Goal: Information Seeking & Learning: Learn about a topic

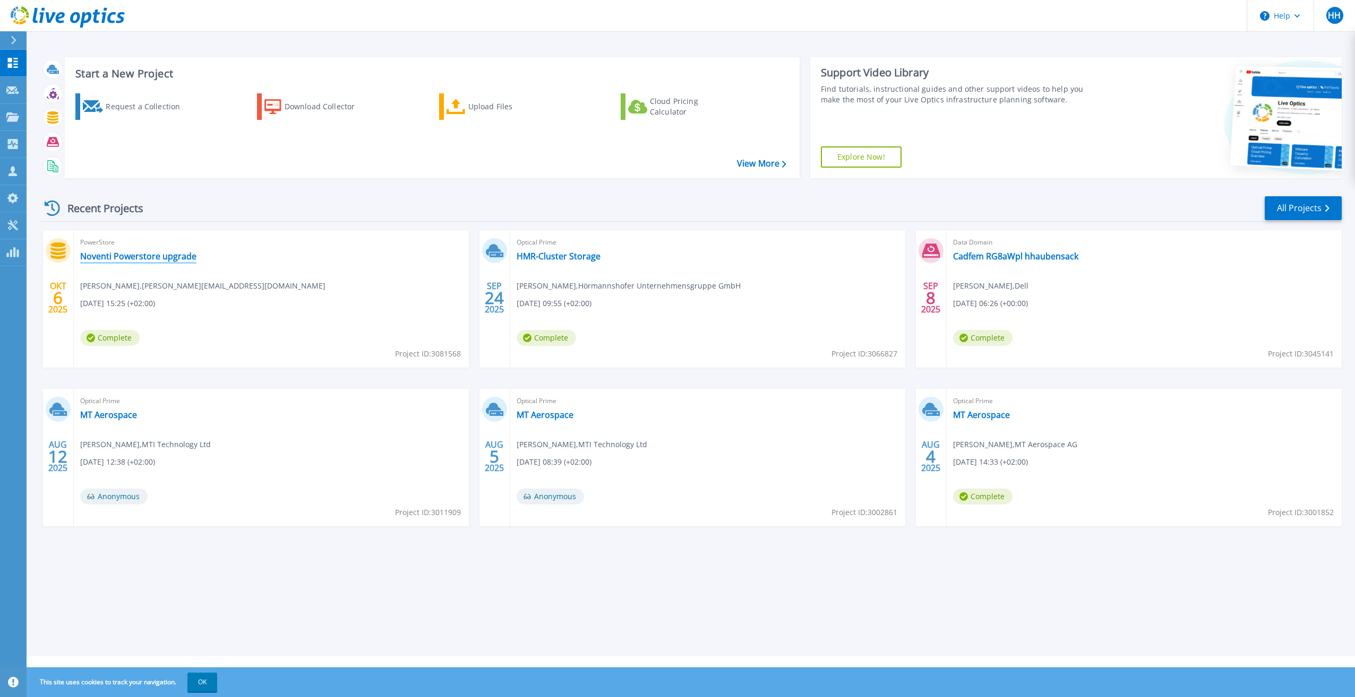
click at [145, 256] on link "Noventi Powerstore upgrade" at bounding box center [138, 256] width 116 height 11
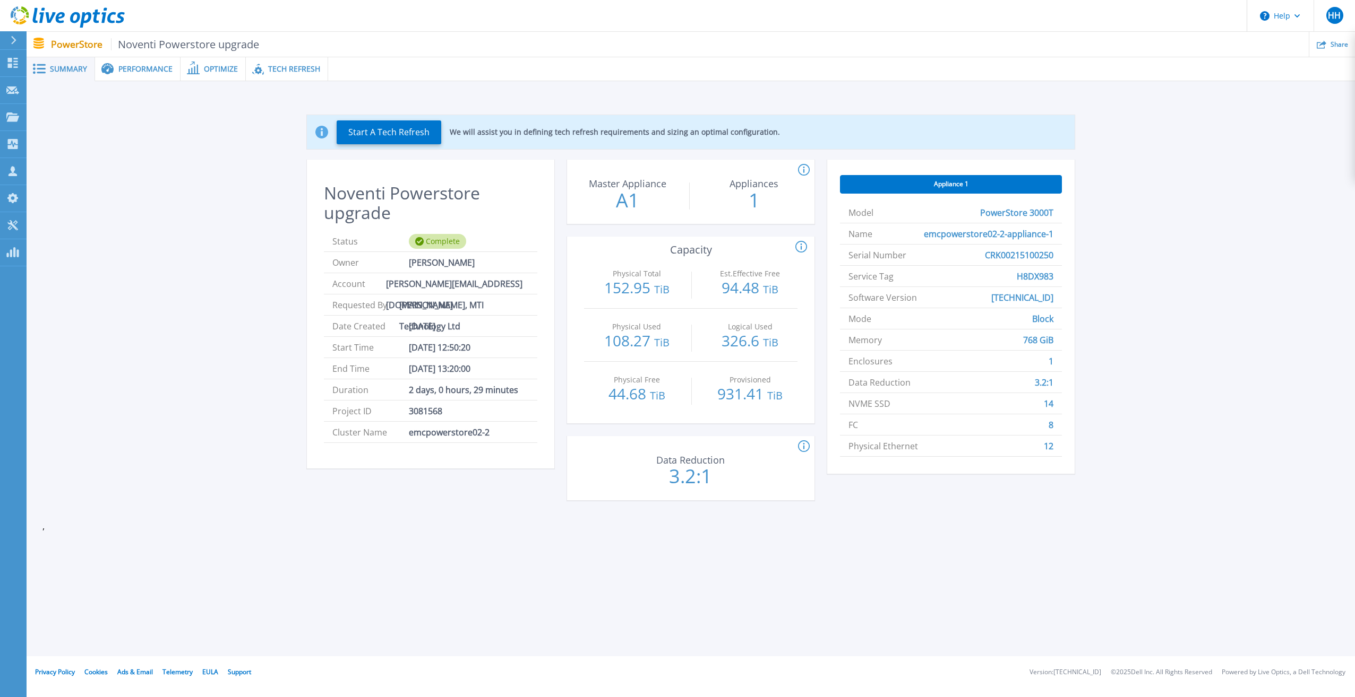
click at [803, 447] on icon at bounding box center [804, 447] width 12 height 13
click at [881, 499] on div "Appliance 1 Model PowerStore 3000T Name emcpowerstore02-2-appliance-1 Serial Nu…" at bounding box center [950, 337] width 247 height 354
drag, startPoint x: 907, startPoint y: 536, endPoint x: 897, endPoint y: 520, distance: 18.4
click at [906, 535] on div "Start A Tech Refresh We will assist you in defining tech refresh requirements a…" at bounding box center [691, 314] width 1328 height 466
click at [141, 70] on span "Performance" at bounding box center [145, 68] width 54 height 7
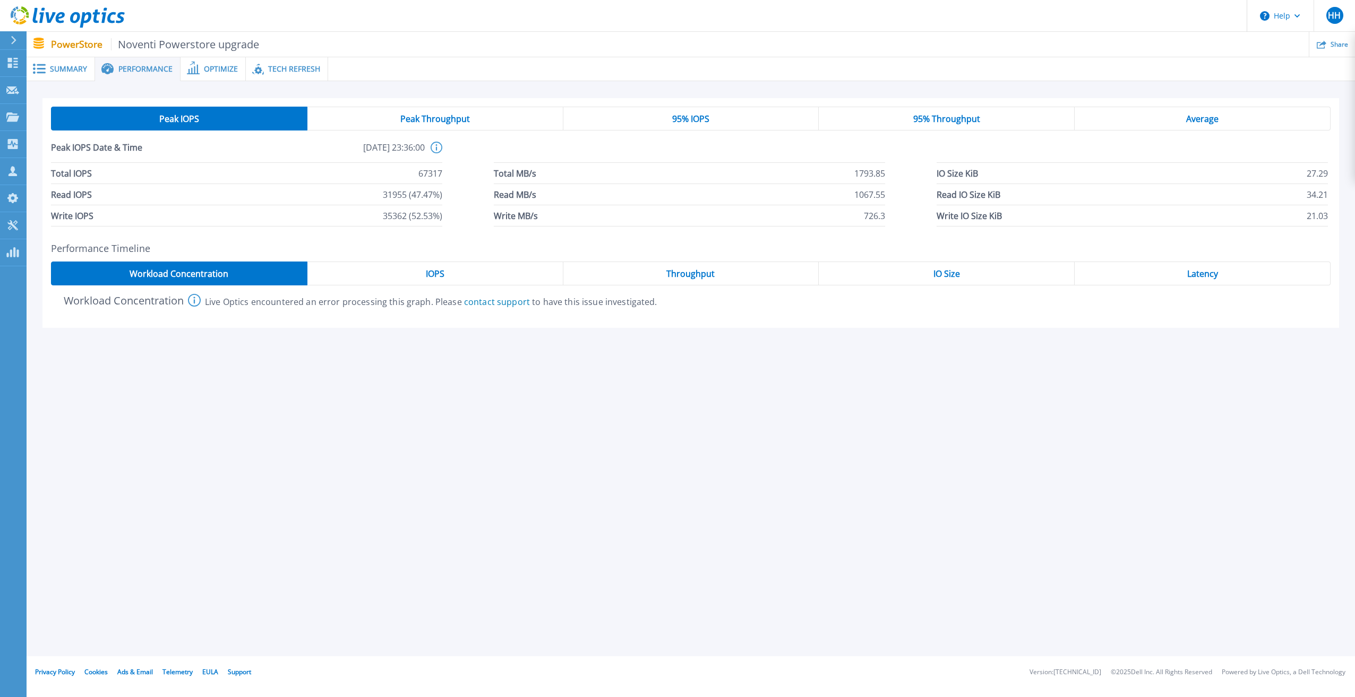
click at [58, 66] on span "Summary" at bounding box center [68, 68] width 37 height 7
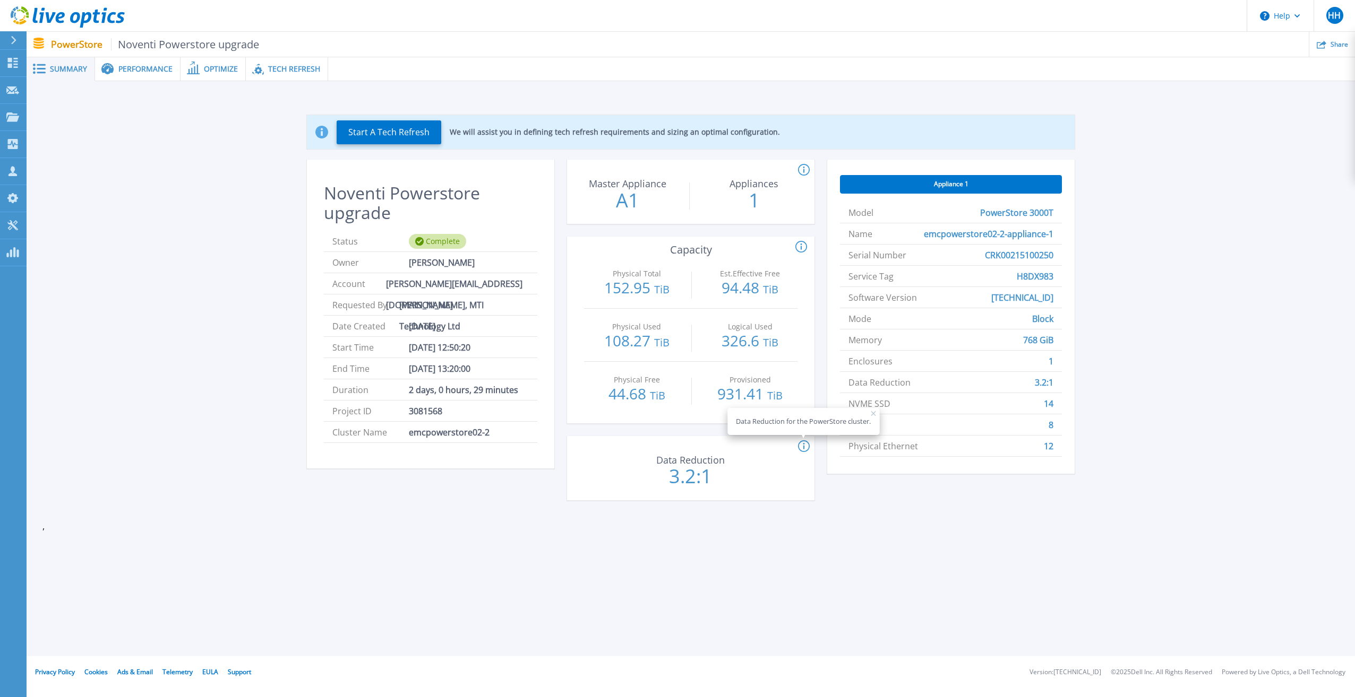
click at [136, 66] on span "Performance" at bounding box center [145, 68] width 54 height 7
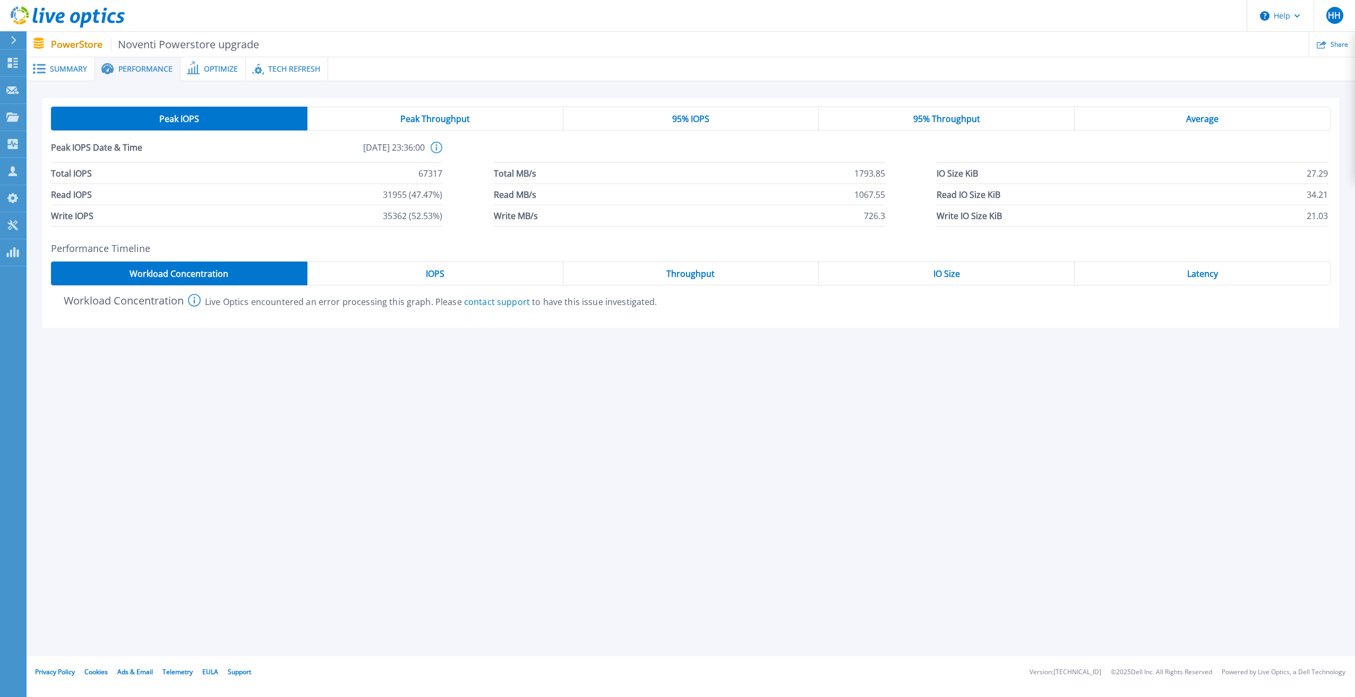
click at [441, 277] on span "IOPS" at bounding box center [435, 274] width 19 height 8
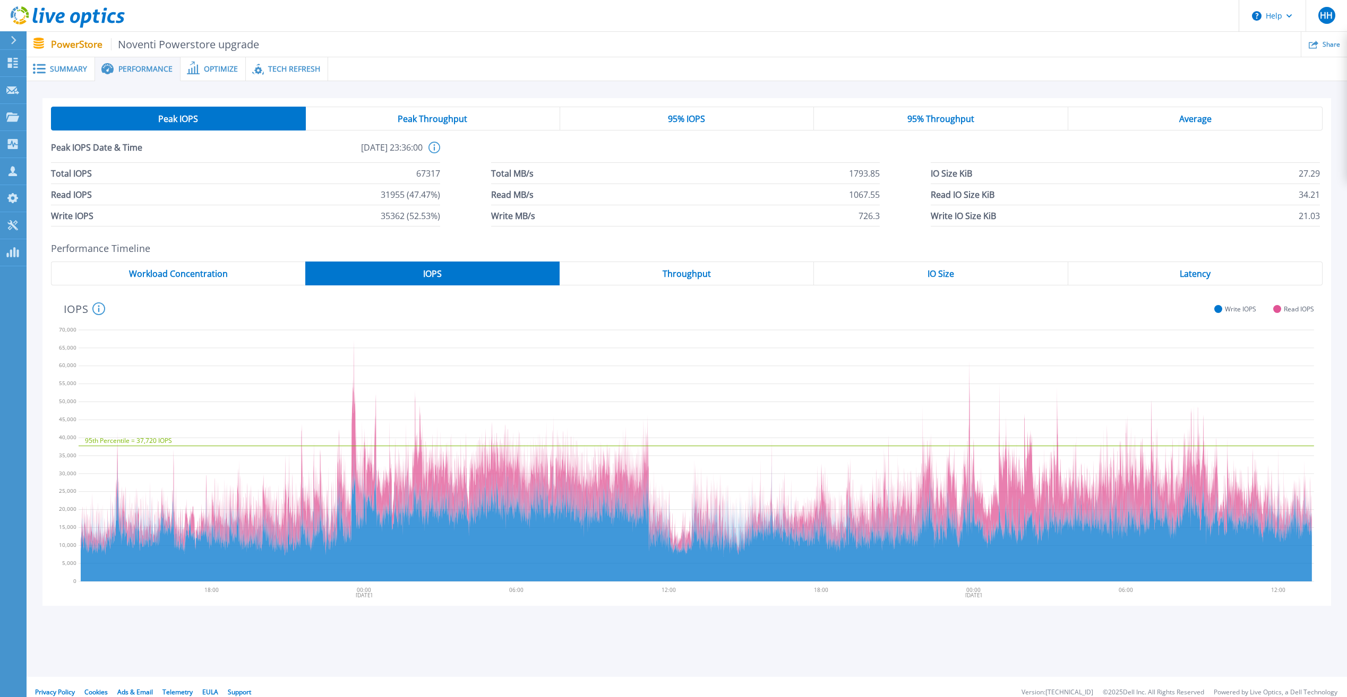
click at [214, 270] on span "Workload Concentration" at bounding box center [178, 274] width 99 height 8
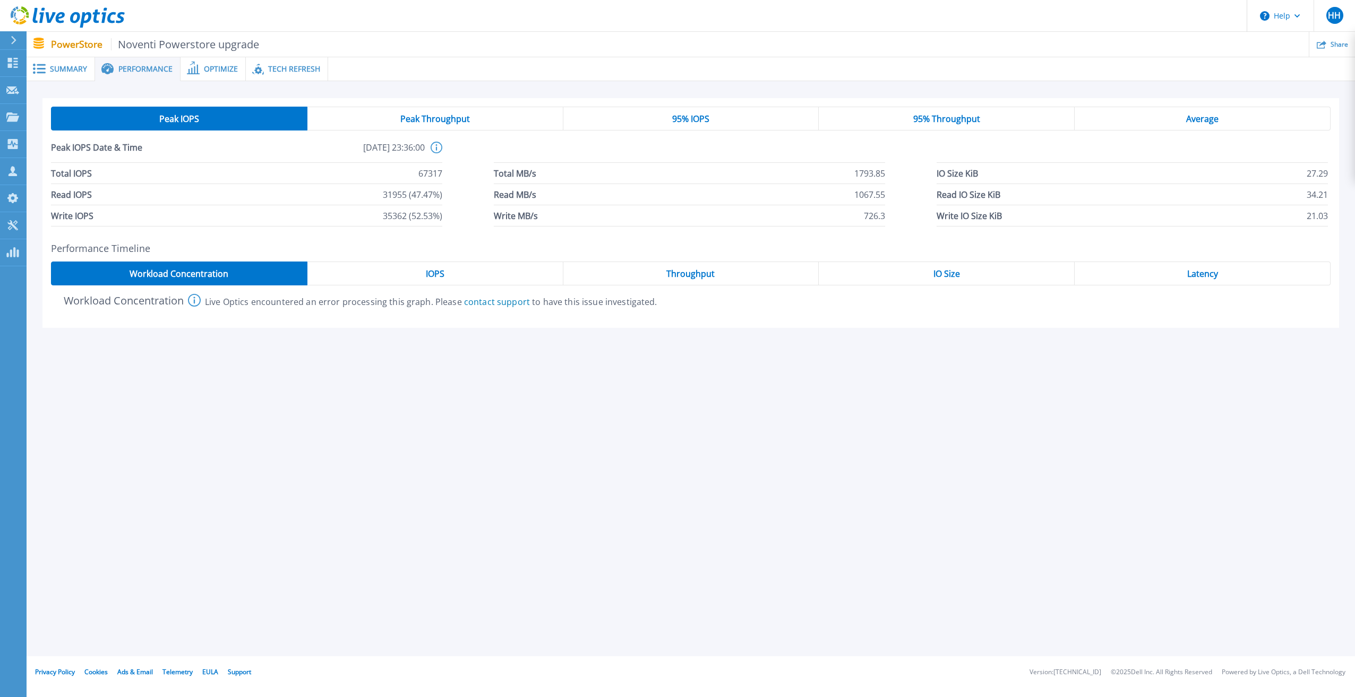
click at [402, 270] on div "IOPS" at bounding box center [435, 274] width 256 height 24
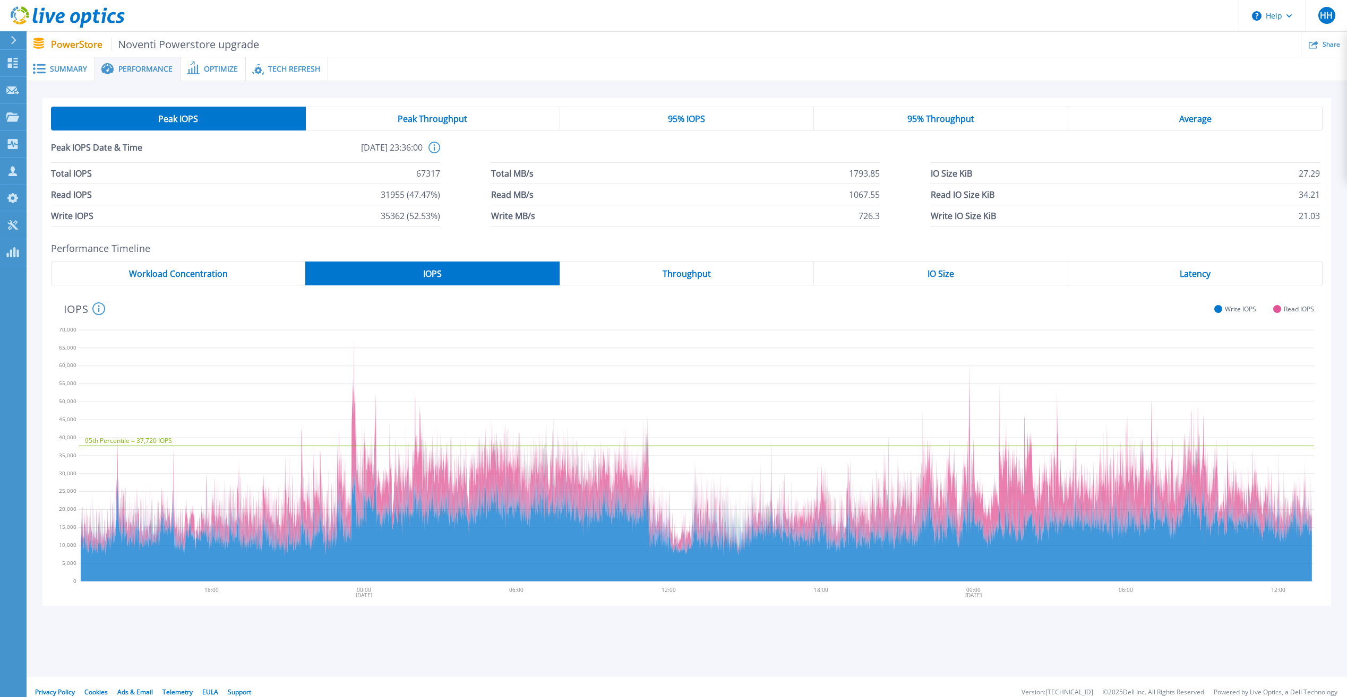
click at [680, 278] on span "Throughput" at bounding box center [686, 274] width 48 height 8
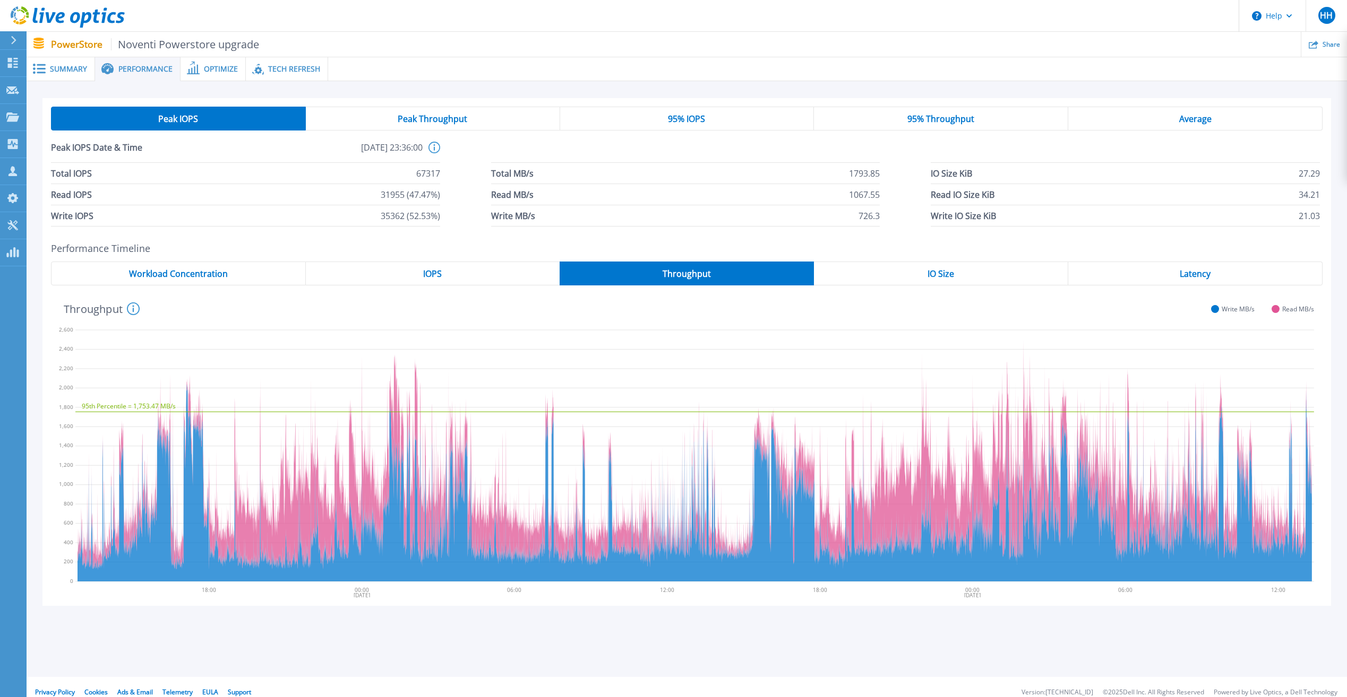
click at [915, 277] on div "IO Size" at bounding box center [941, 274] width 254 height 24
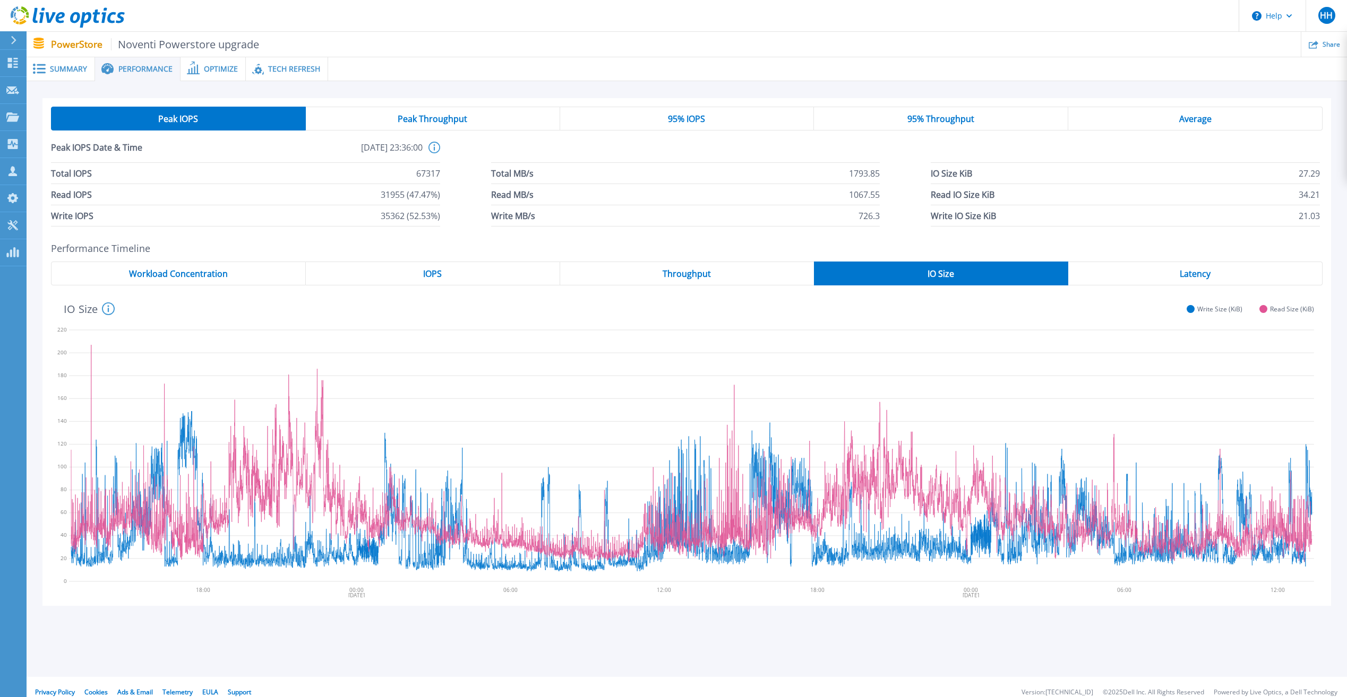
click at [1181, 116] on span "Average" at bounding box center [1195, 119] width 32 height 8
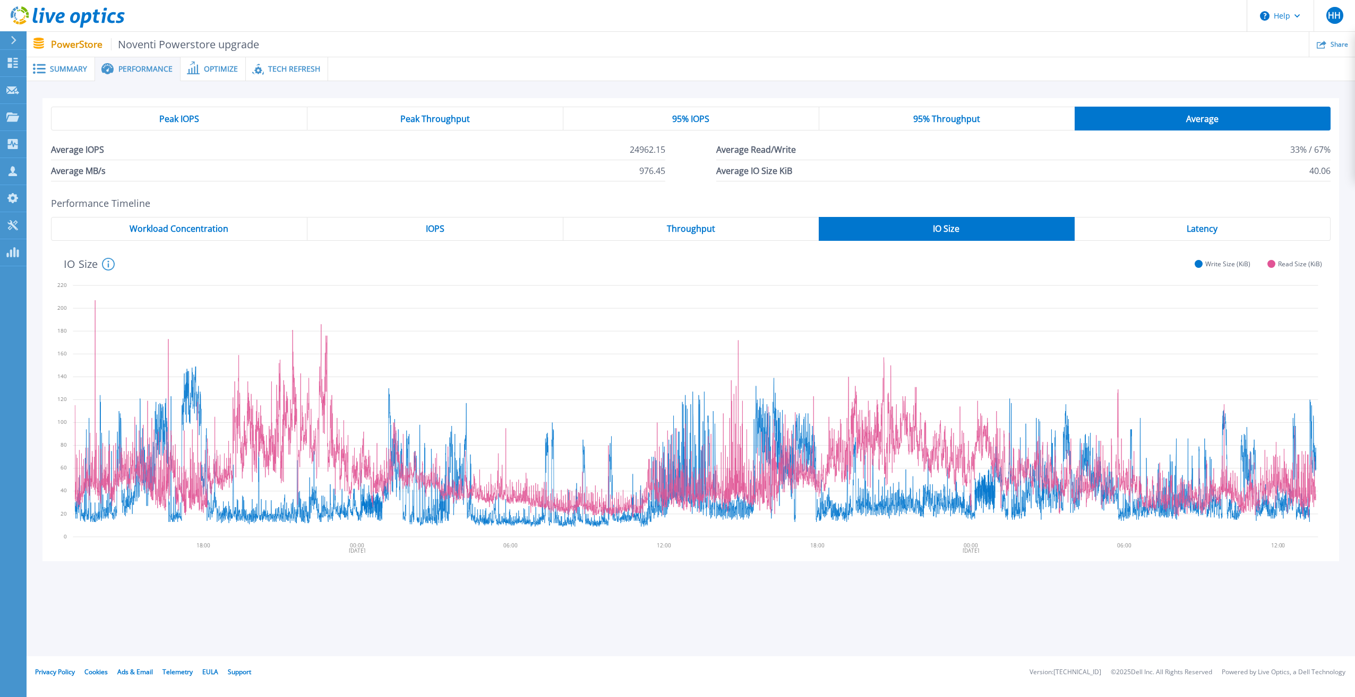
click at [190, 117] on span "Peak IOPS" at bounding box center [179, 119] width 40 height 8
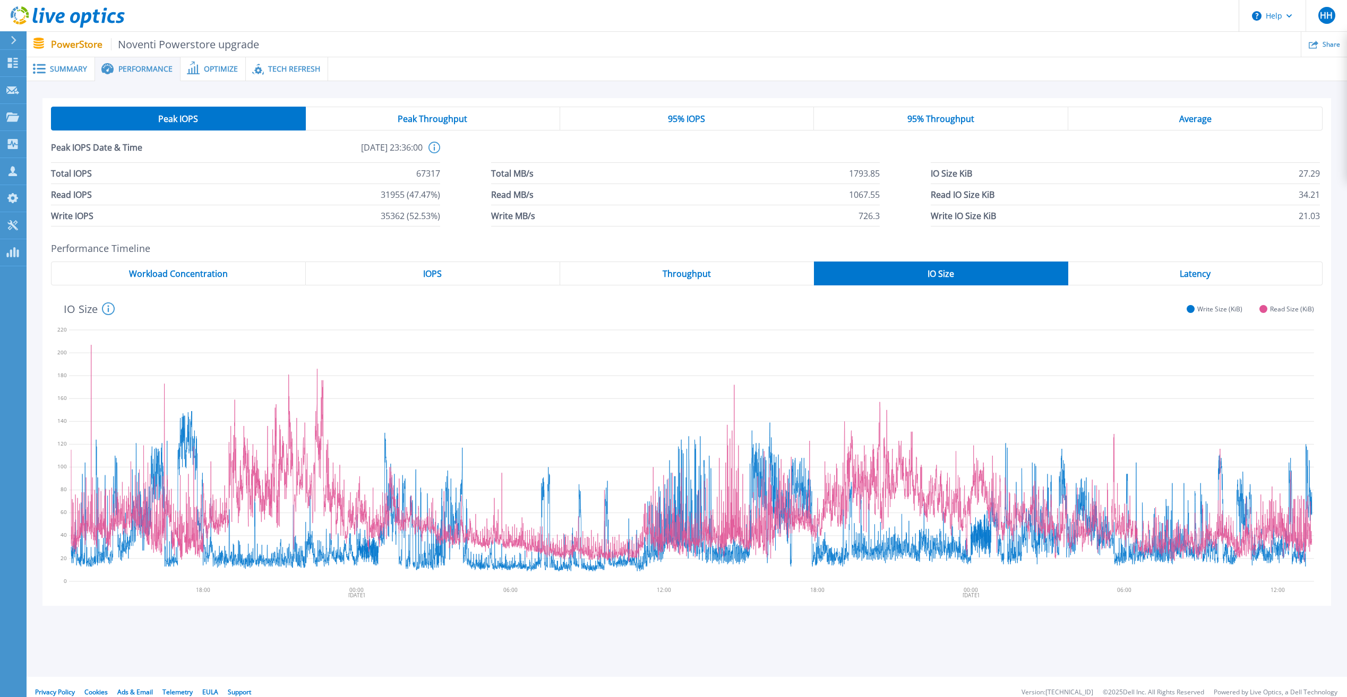
click at [1168, 125] on div "Average" at bounding box center [1195, 119] width 254 height 24
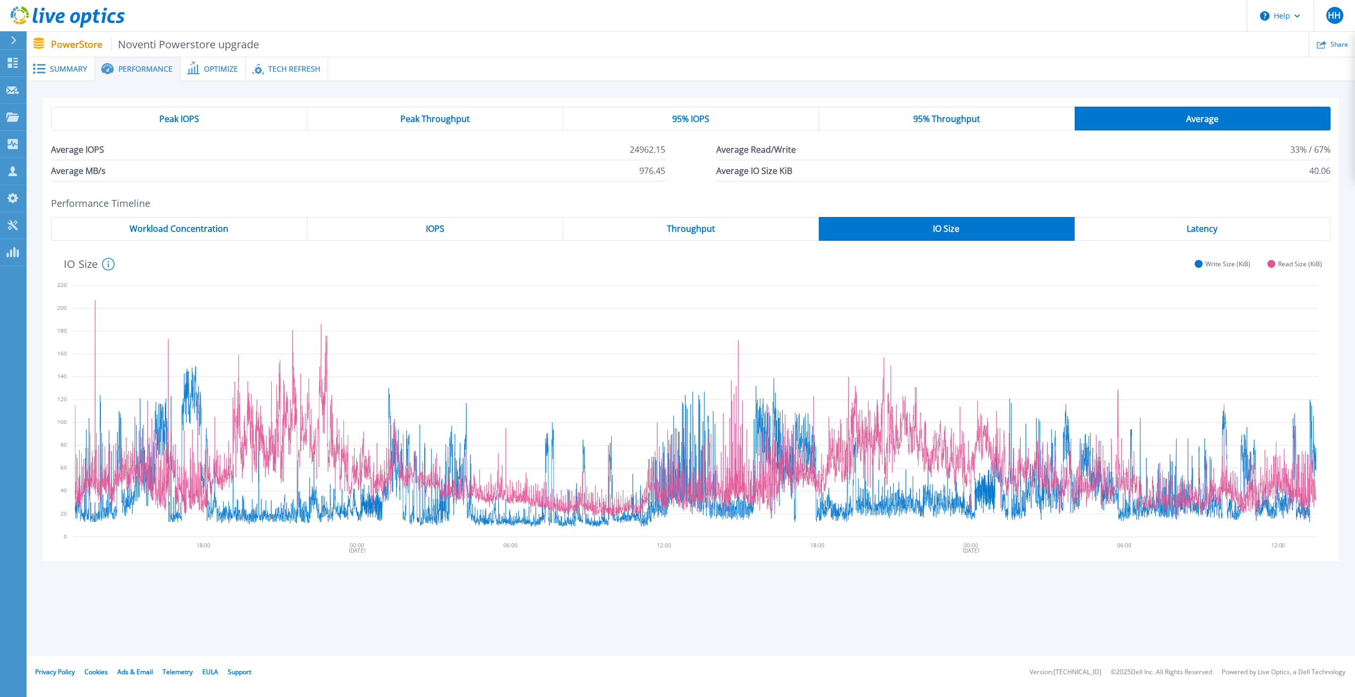
click at [1161, 232] on div "Latency" at bounding box center [1202, 229] width 256 height 24
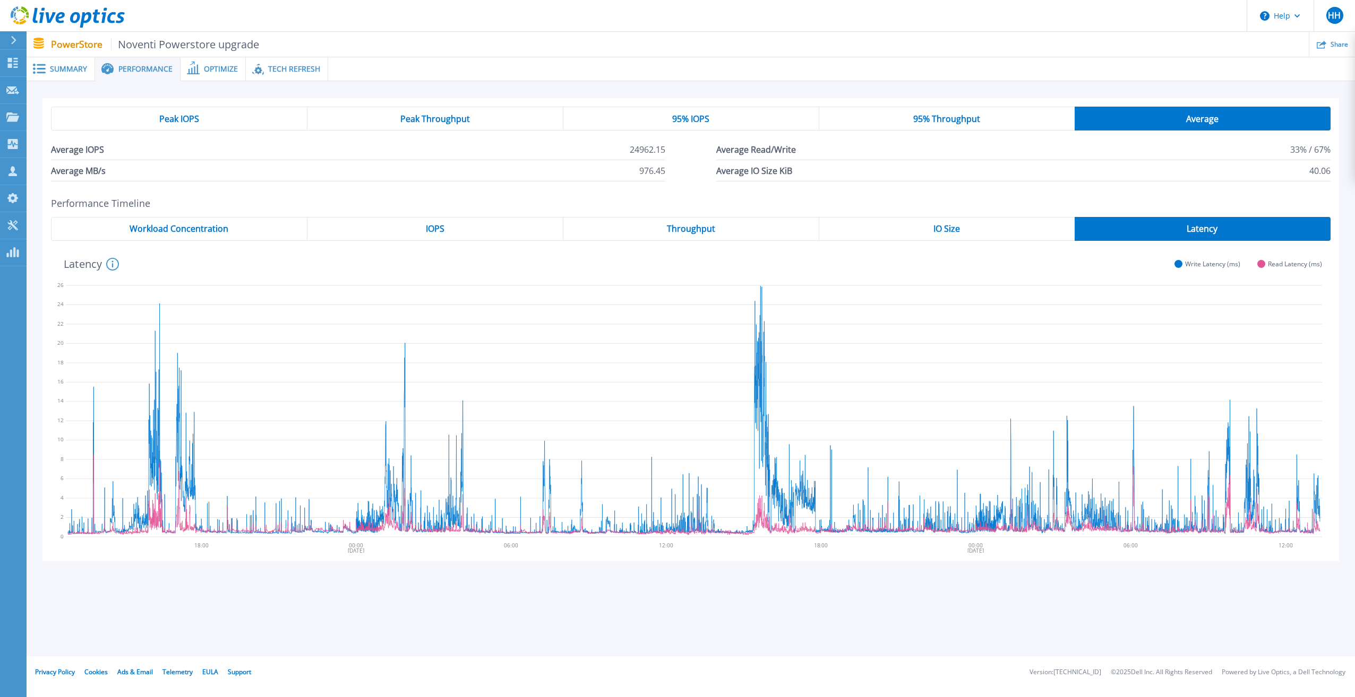
click at [226, 68] on span "Optimize" at bounding box center [221, 68] width 34 height 7
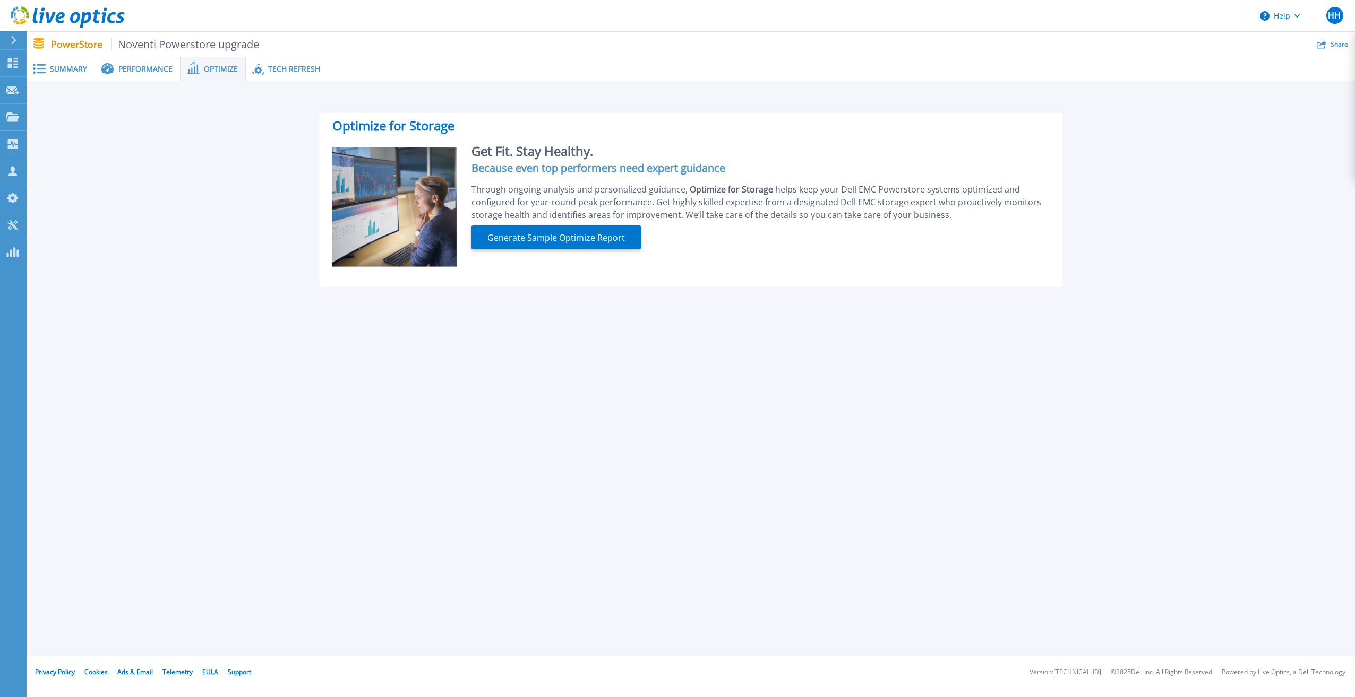
click at [275, 68] on span "Tech Refresh" at bounding box center [294, 68] width 52 height 7
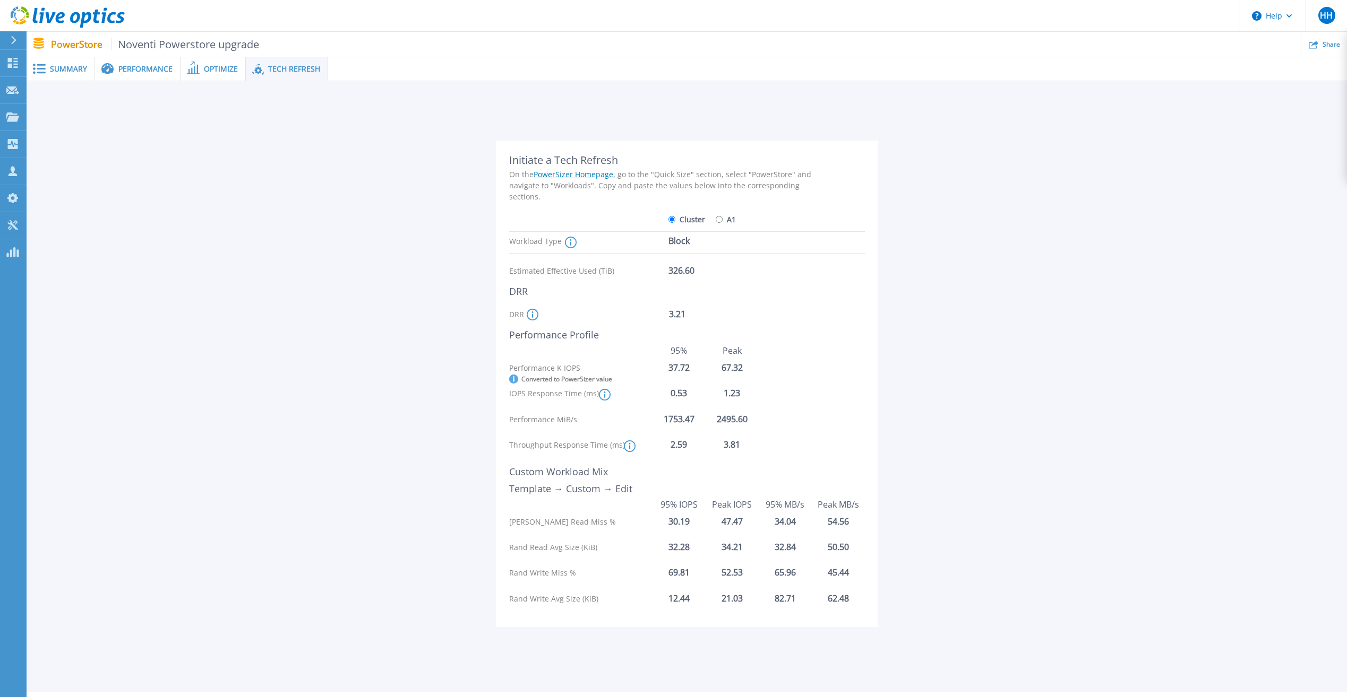
click at [716, 221] on input "A1" at bounding box center [719, 219] width 7 height 7
radio input "true"
click at [674, 219] on input "Cluster" at bounding box center [671, 219] width 7 height 7
radio input "true"
radio input "false"
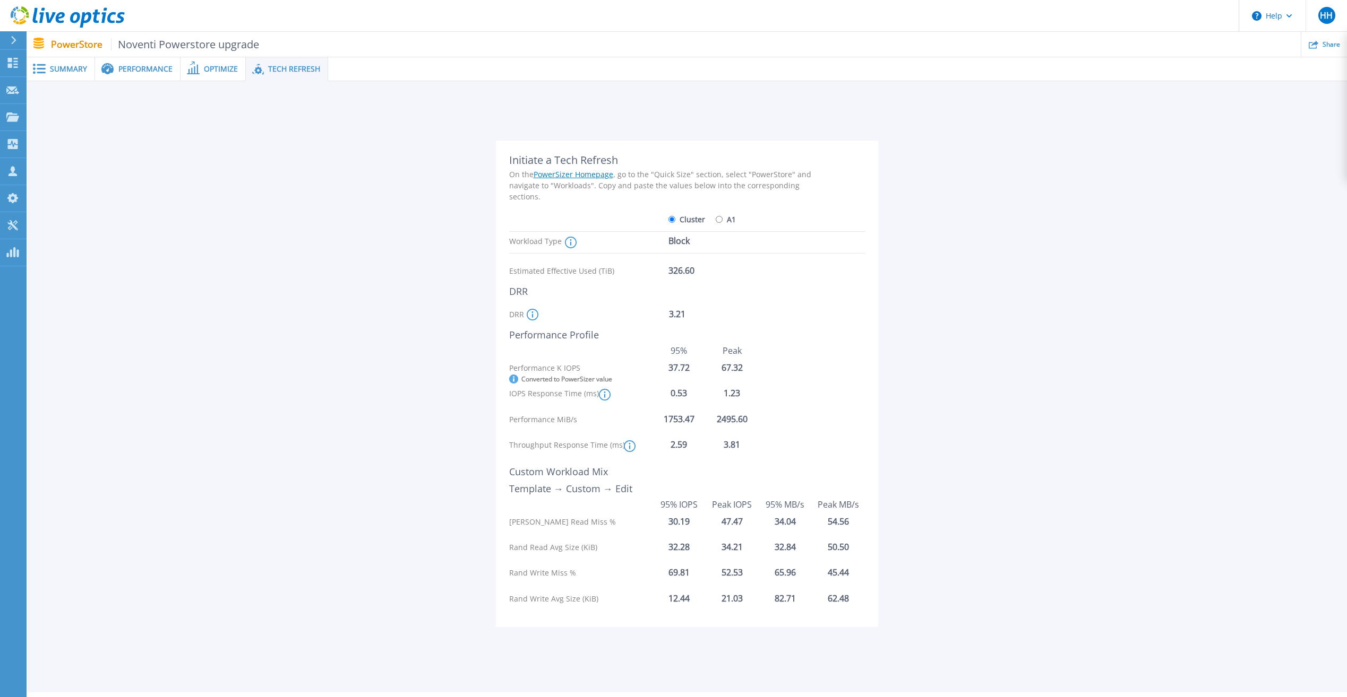
click at [630, 450] on icon at bounding box center [630, 447] width 12 height 12
click at [658, 470] on div "Custom Workload Mix" at bounding box center [665, 472] width 313 height 12
click at [814, 443] on div "Throughput Response Time (ms) Latency is the overall Appliance or Cluster level…" at bounding box center [687, 450] width 356 height 20
click at [865, 347] on div "Initiate a Tech Refresh On the PowerSizer Homepage , go to the "Quick Size" sec…" at bounding box center [687, 384] width 382 height 487
click at [72, 70] on span "Summary" at bounding box center [68, 68] width 37 height 7
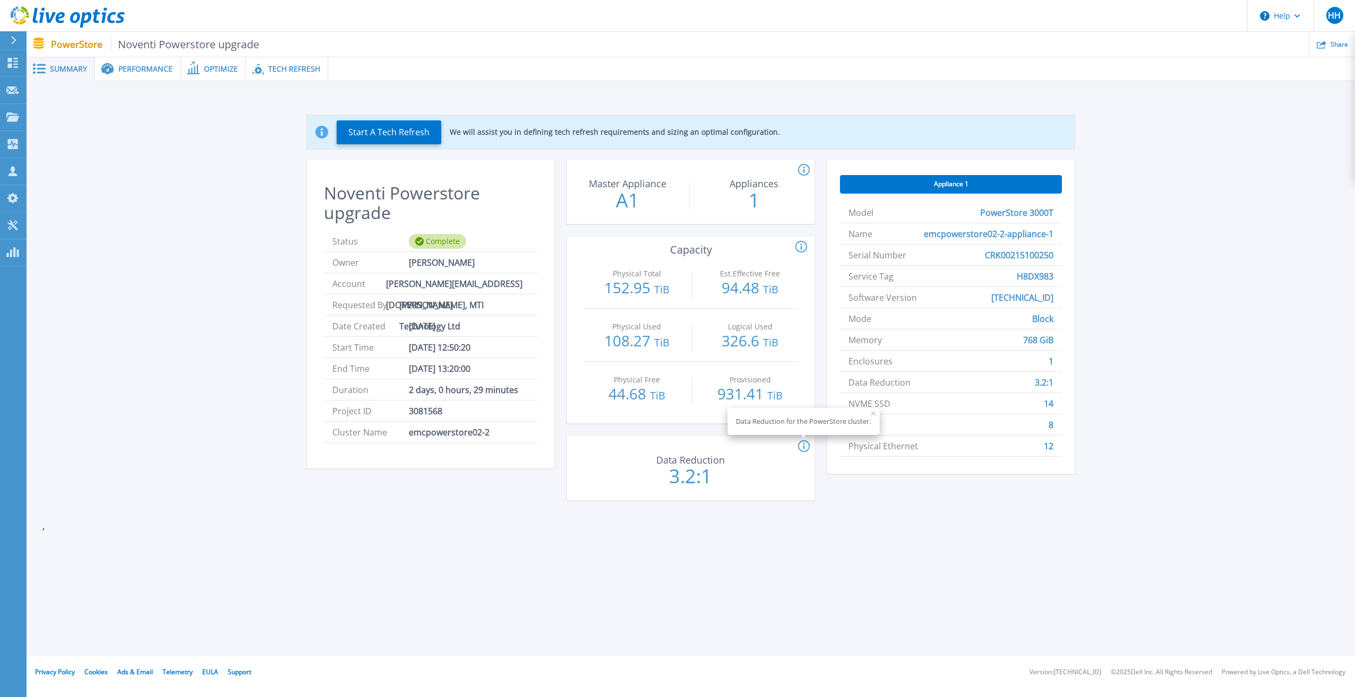
click at [269, 72] on span "Tech Refresh" at bounding box center [294, 68] width 52 height 7
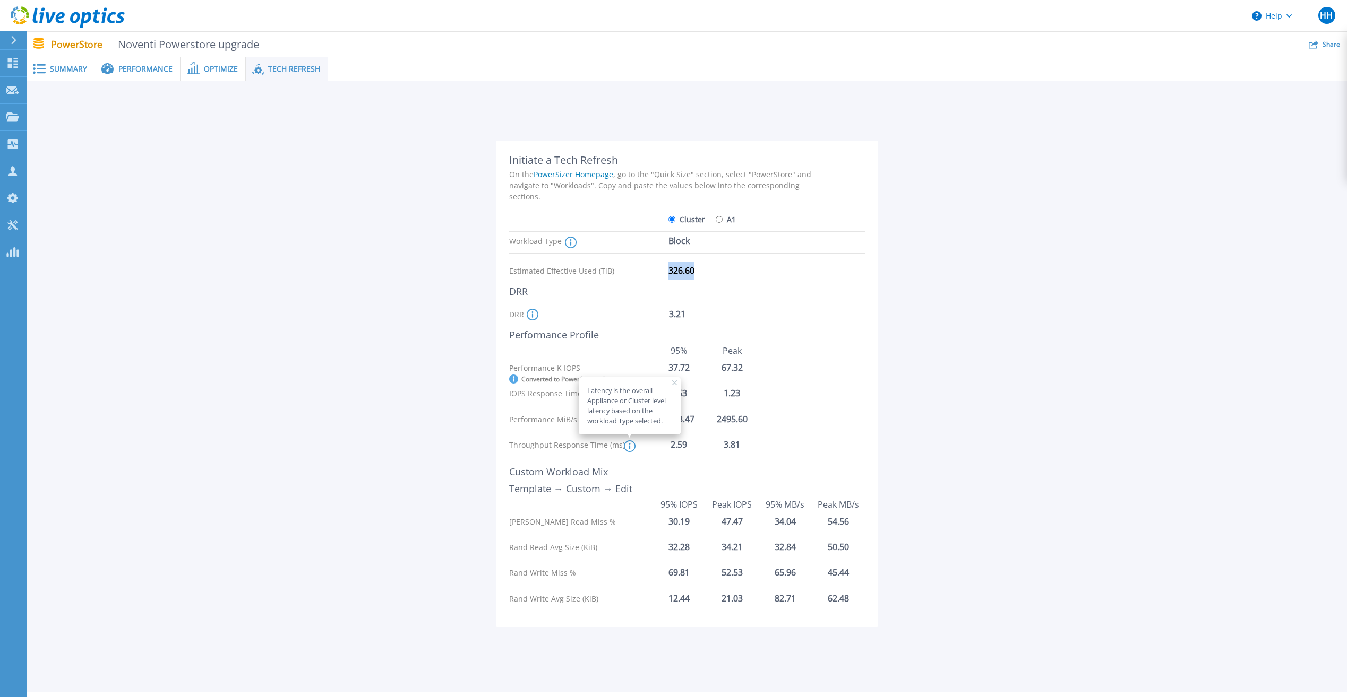
drag, startPoint x: 666, startPoint y: 273, endPoint x: 701, endPoint y: 273, distance: 35.0
click at [701, 273] on div "Estimated Effective Used (TiB) 326.60" at bounding box center [665, 271] width 313 height 19
drag, startPoint x: 701, startPoint y: 273, endPoint x: 782, endPoint y: 327, distance: 97.6
click at [782, 327] on div "Initiate a Tech Refresh On the PowerSizer Homepage , go to the "Quick Size" sec…" at bounding box center [665, 384] width 313 height 460
click at [794, 364] on div "Performance K IOPS Converted to PowerSizer value 37.72 67.32" at bounding box center [687, 373] width 356 height 20
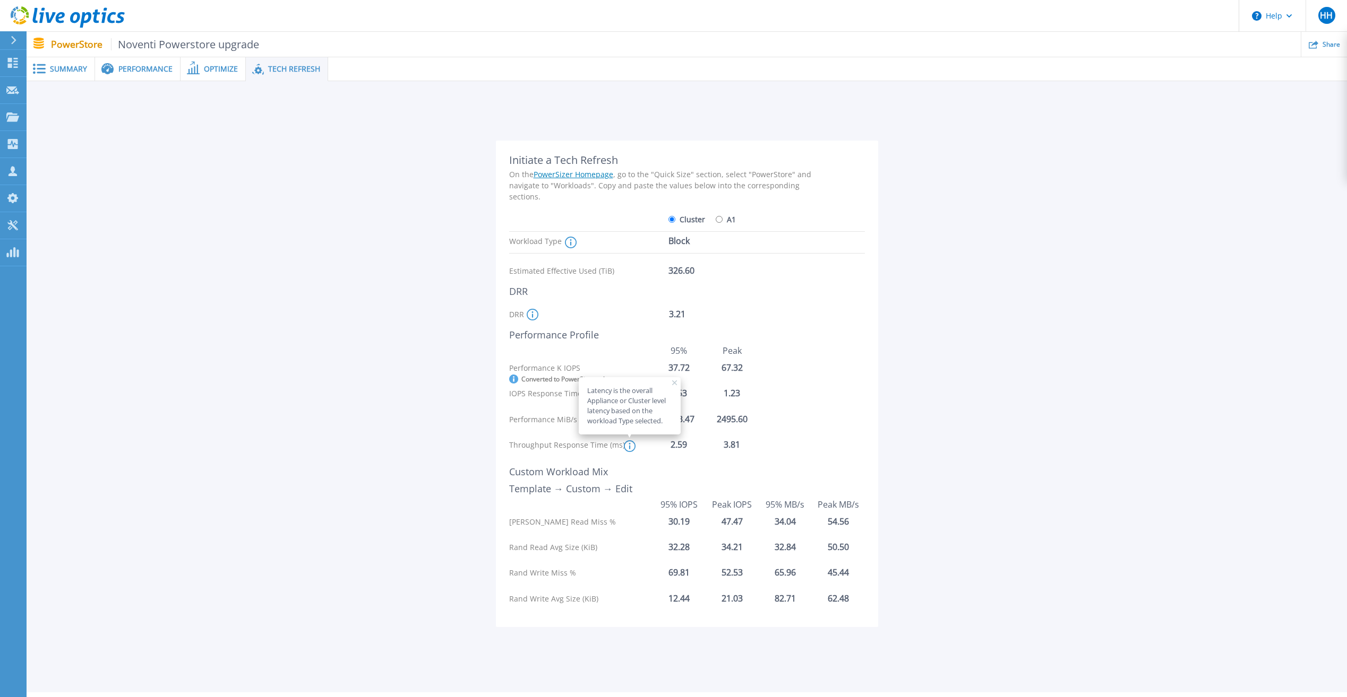
click at [539, 380] on div "Converted to PowerSizer value" at bounding box center [580, 379] width 143 height 9
click at [676, 383] on icon at bounding box center [674, 383] width 5 height 5
click at [535, 379] on div "Converted to PowerSizer value" at bounding box center [580, 379] width 143 height 9
click at [514, 380] on icon at bounding box center [513, 379] width 9 height 9
click at [513, 380] on icon at bounding box center [513, 379] width 9 height 9
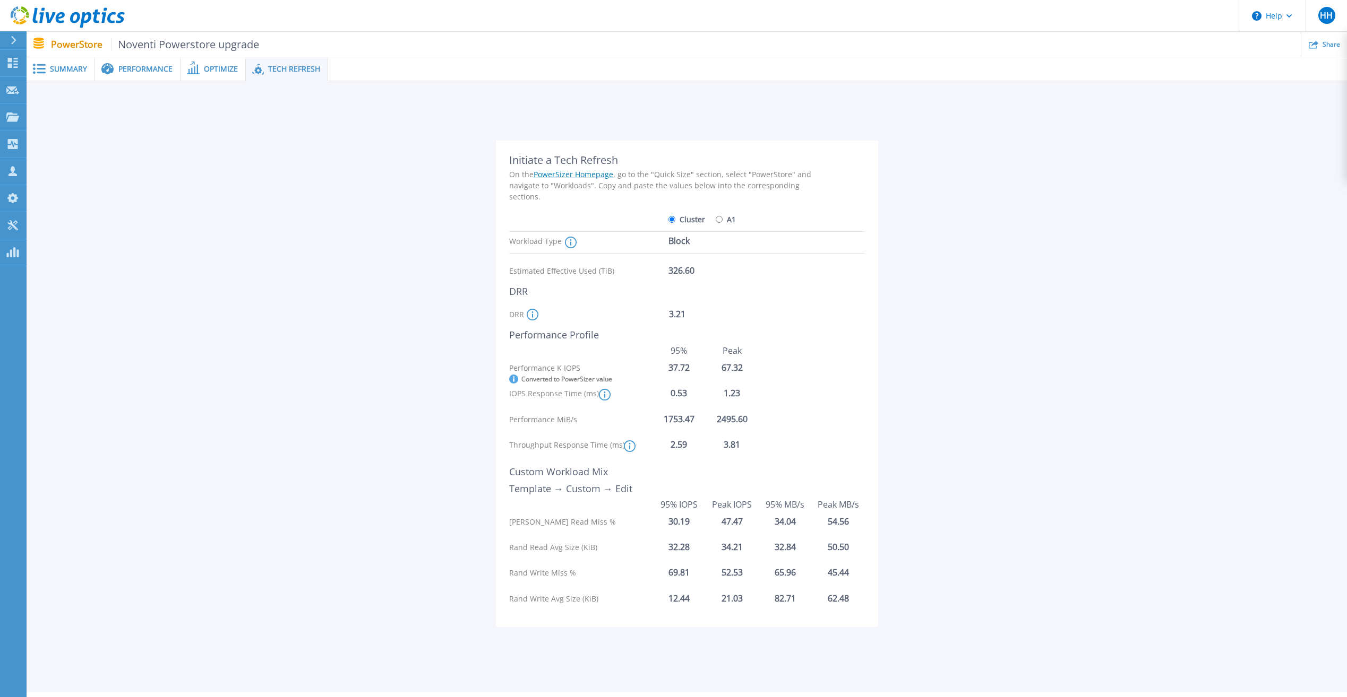
click at [566, 377] on div "Converted to PowerSizer value" at bounding box center [580, 379] width 143 height 9
click at [567, 377] on div "Converted to PowerSizer value" at bounding box center [580, 379] width 143 height 9
click at [571, 377] on div "Converted to PowerSizer value" at bounding box center [580, 379] width 143 height 9
click at [572, 377] on div "Converted to PowerSizer value" at bounding box center [580, 379] width 143 height 9
drag, startPoint x: 572, startPoint y: 377, endPoint x: 621, endPoint y: 376, distance: 49.4
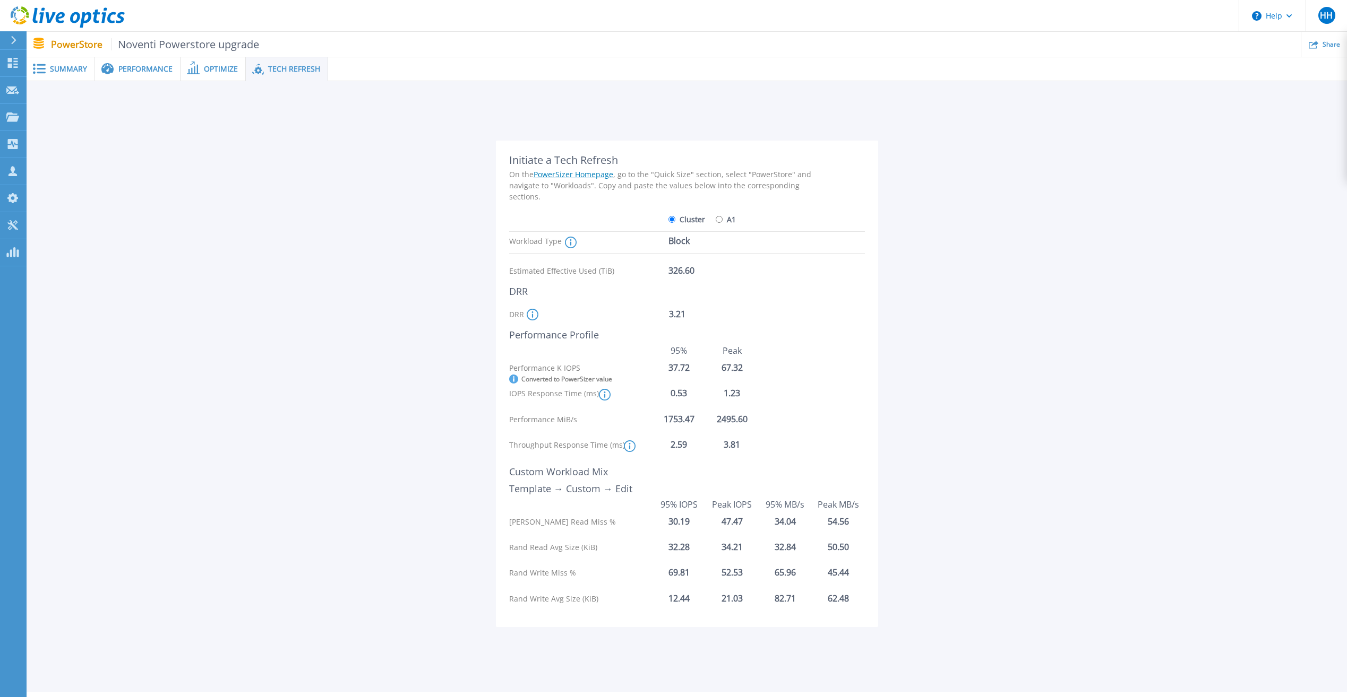
click at [621, 376] on div "Converted to PowerSizer value" at bounding box center [580, 379] width 143 height 9
drag, startPoint x: 668, startPoint y: 370, endPoint x: 693, endPoint y: 369, distance: 25.0
click at [693, 369] on div "37.72" at bounding box center [678, 368] width 53 height 10
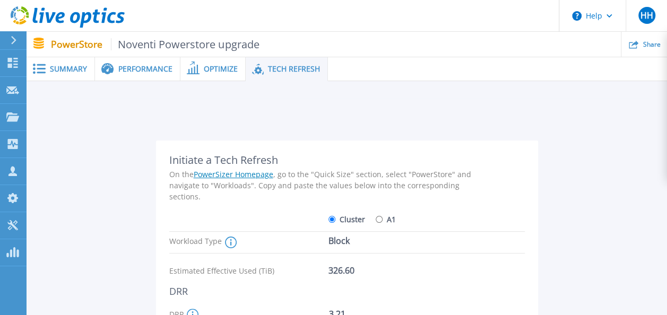
click at [155, 71] on span "Performance" at bounding box center [145, 68] width 54 height 7
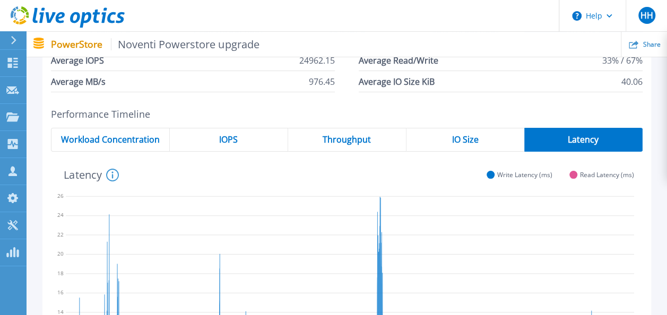
scroll to position [83, 0]
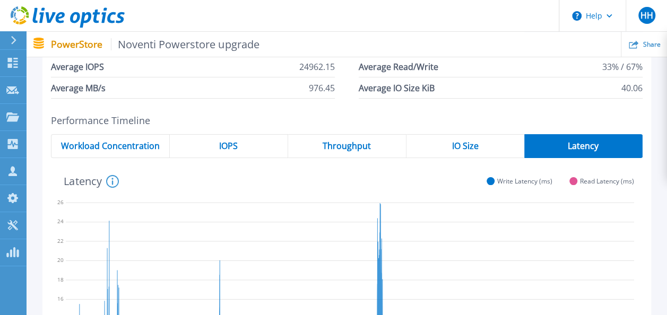
click at [252, 151] on div "IOPS" at bounding box center [229, 146] width 118 height 24
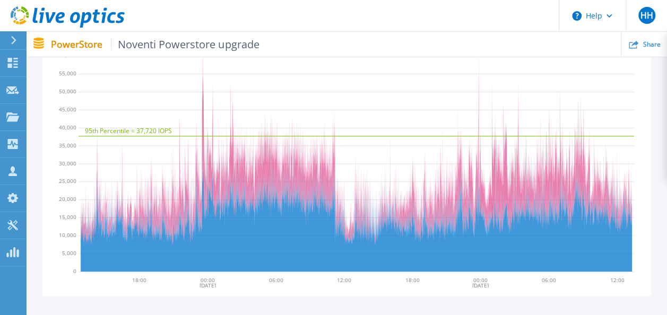
scroll to position [0, 0]
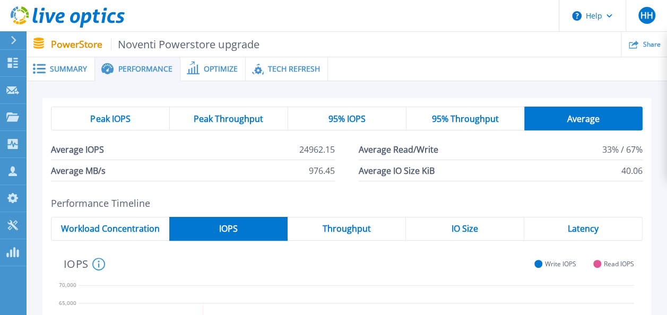
click at [269, 66] on span "Tech Refresh" at bounding box center [294, 68] width 52 height 7
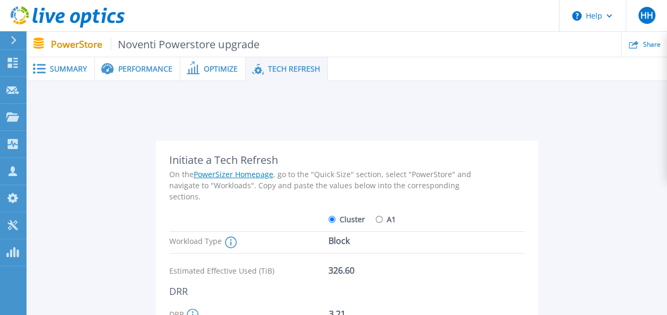
click at [139, 67] on span "Performance" at bounding box center [145, 68] width 54 height 7
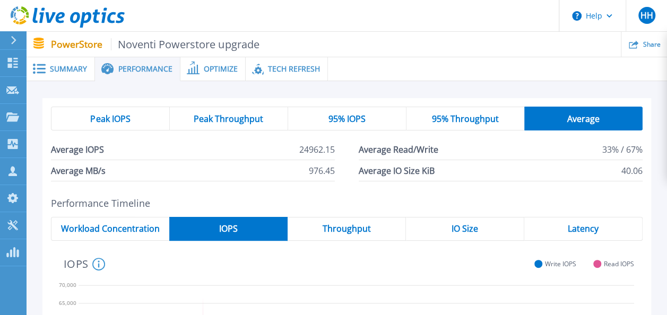
click at [67, 75] on div "Summary" at bounding box center [61, 69] width 68 height 24
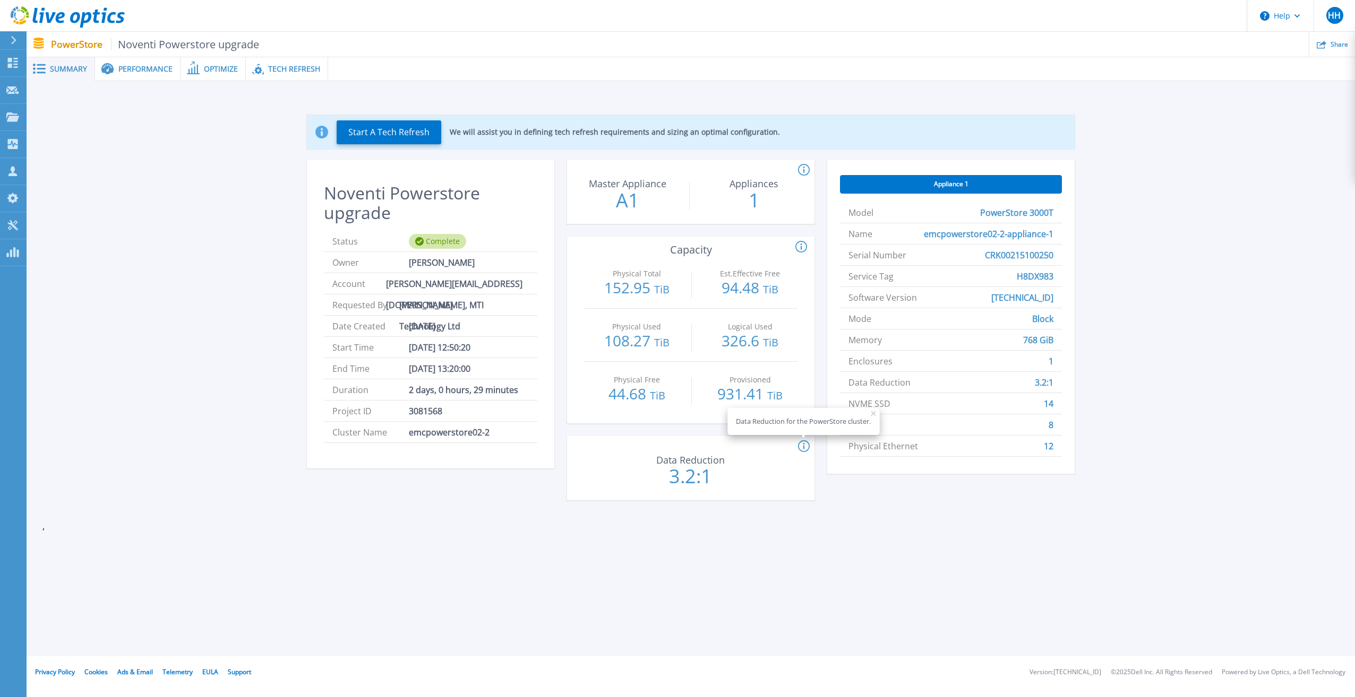
click at [142, 70] on span "Performance" at bounding box center [145, 68] width 54 height 7
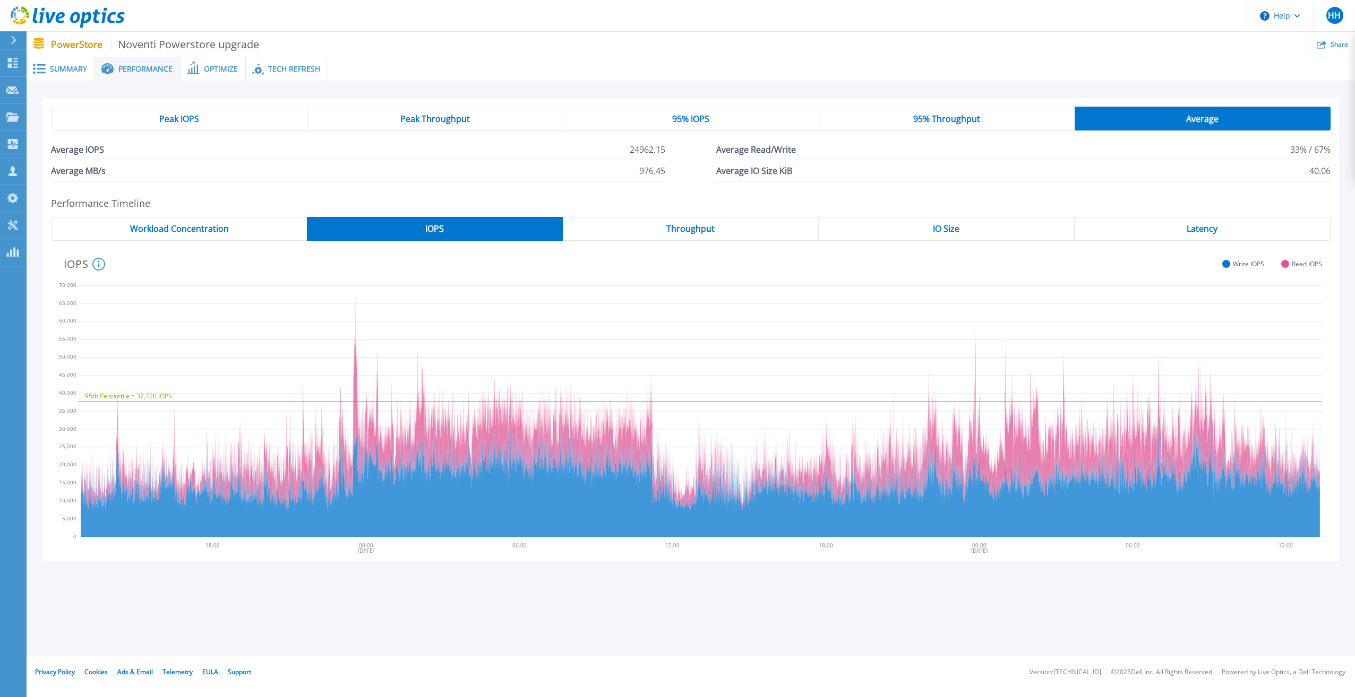
click at [178, 229] on span "Workload Concentration" at bounding box center [179, 229] width 99 height 8
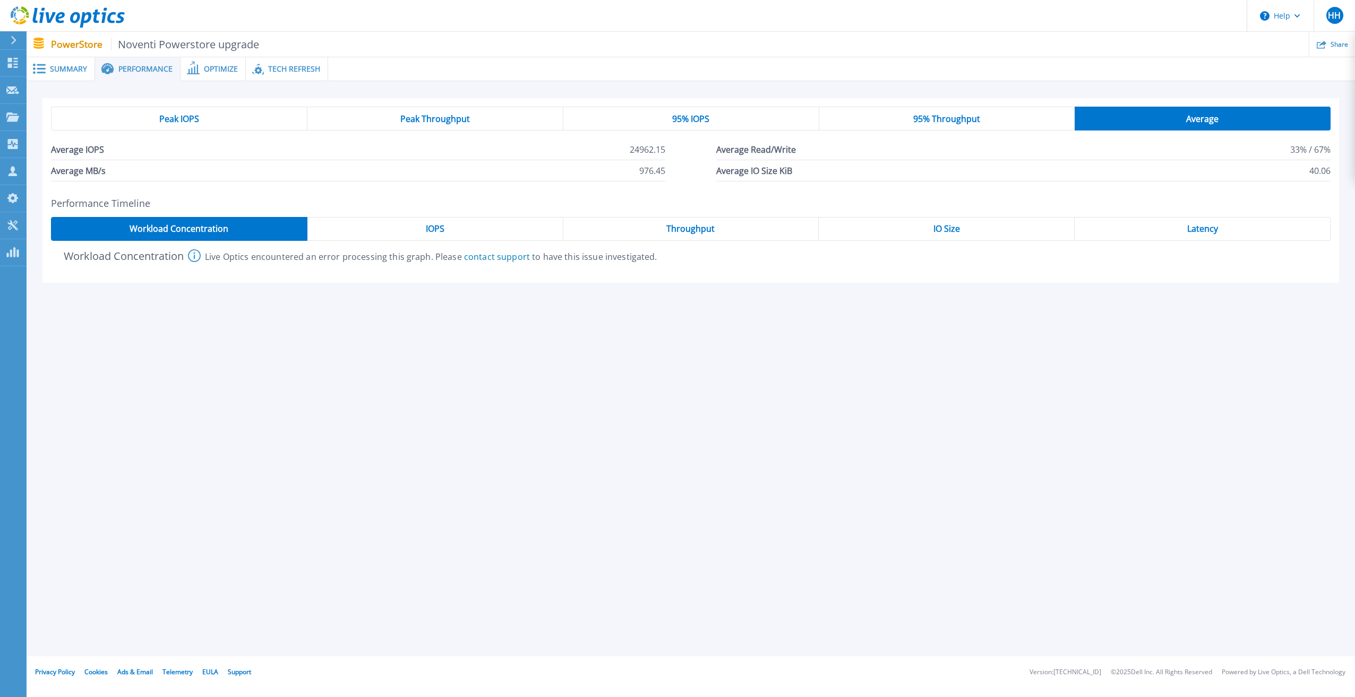
click at [239, 73] on div "Optimize" at bounding box center [212, 69] width 65 height 24
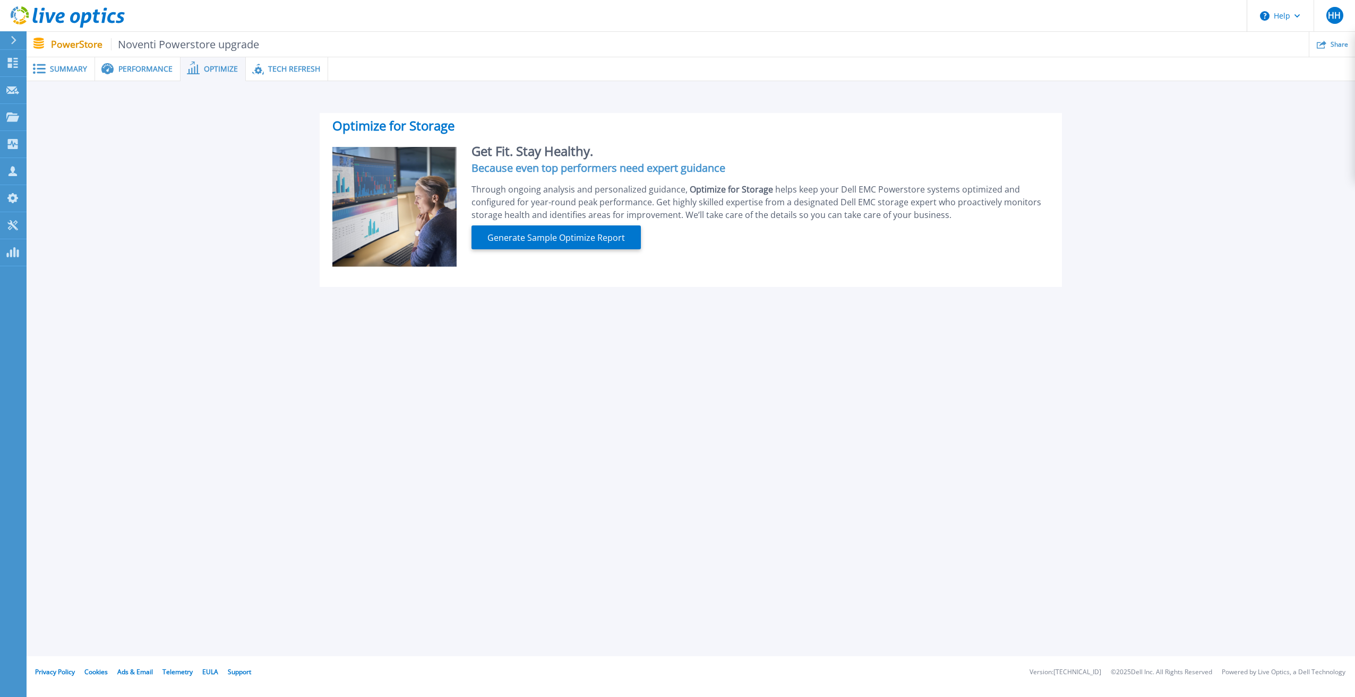
drag, startPoint x: 273, startPoint y: 67, endPoint x: 258, endPoint y: 68, distance: 15.4
click at [274, 67] on span "Tech Refresh" at bounding box center [294, 68] width 52 height 7
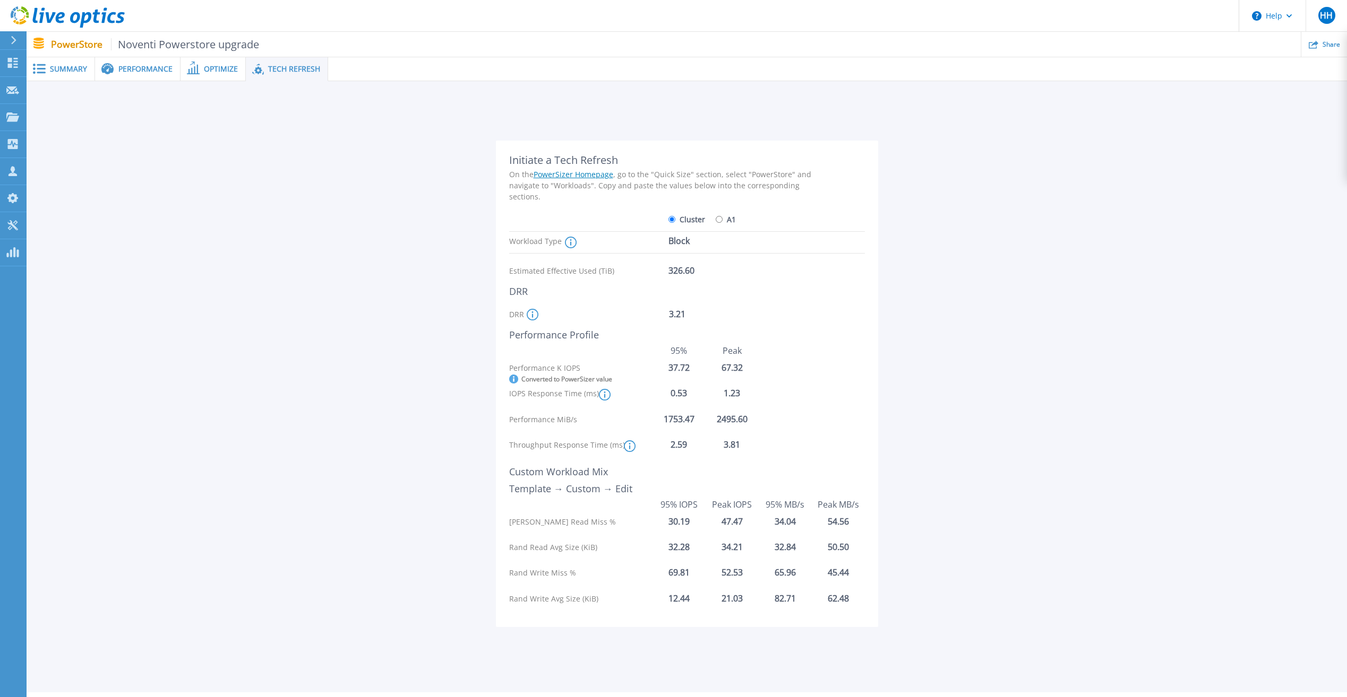
click at [143, 80] on div "Performance" at bounding box center [137, 69] width 85 height 24
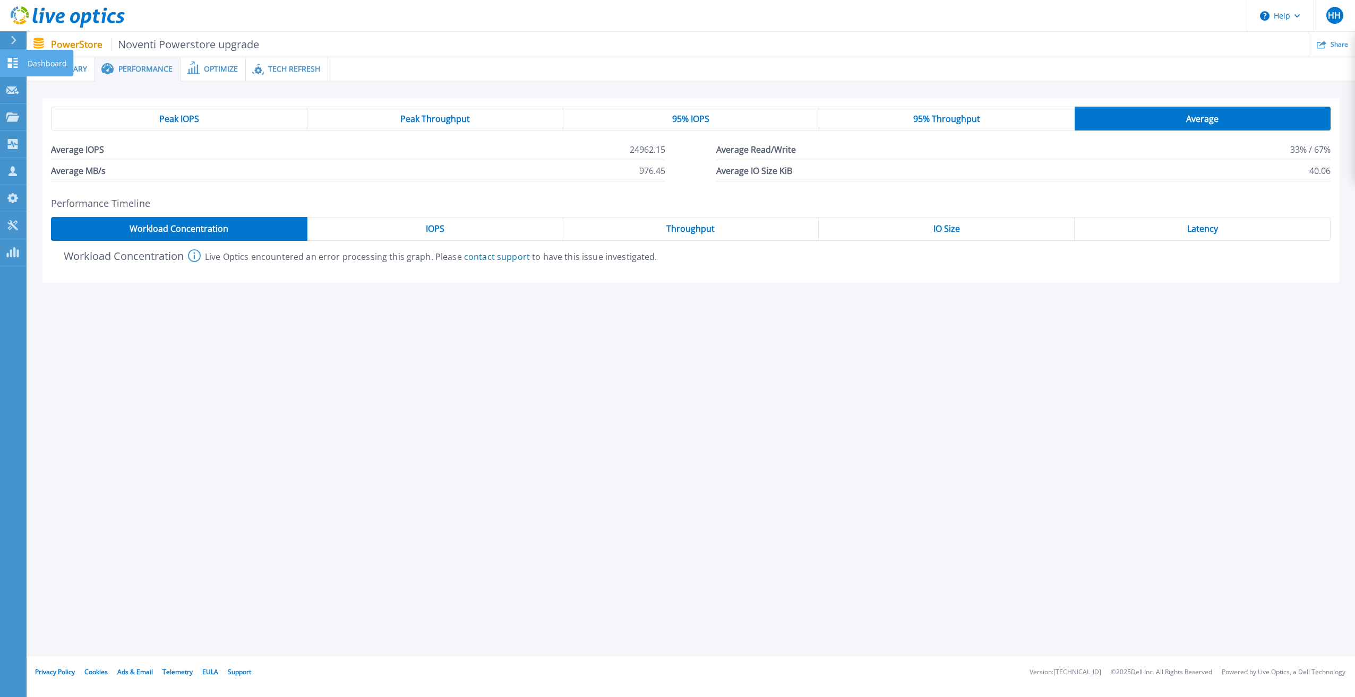
click at [11, 63] on icon at bounding box center [12, 63] width 13 height 10
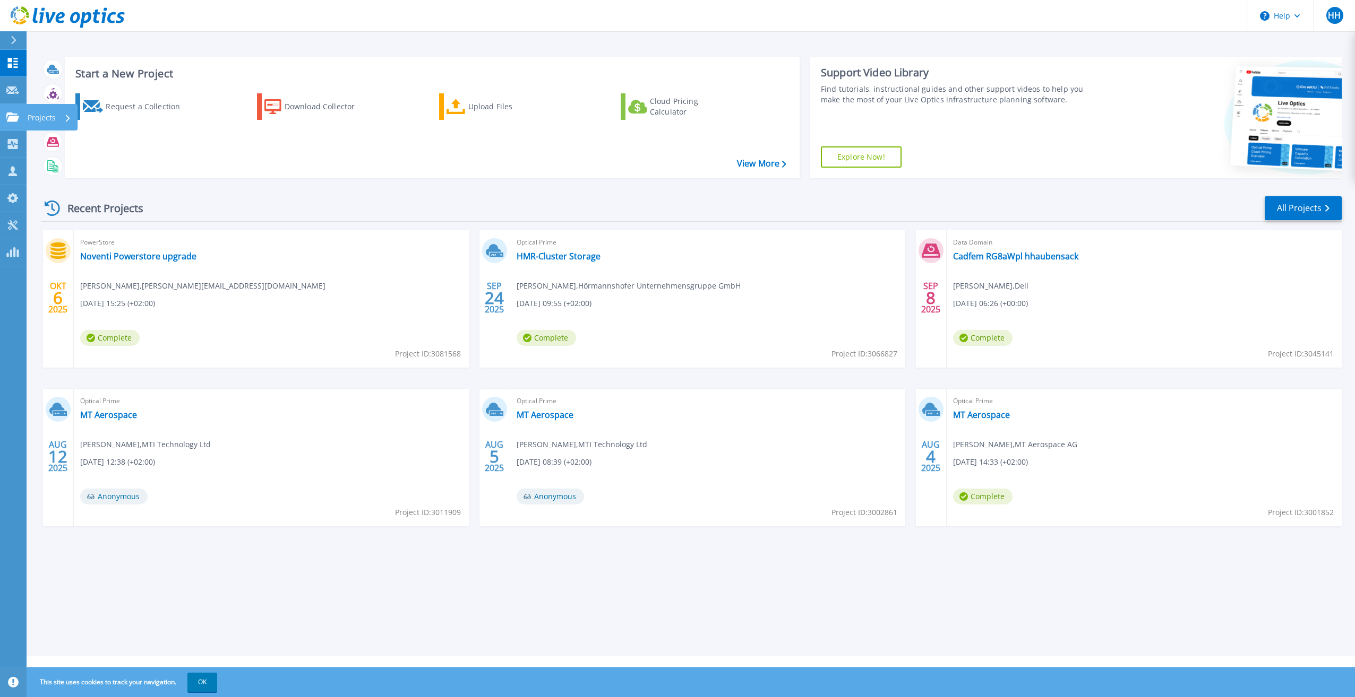
click at [43, 118] on p "Projects" at bounding box center [42, 118] width 28 height 28
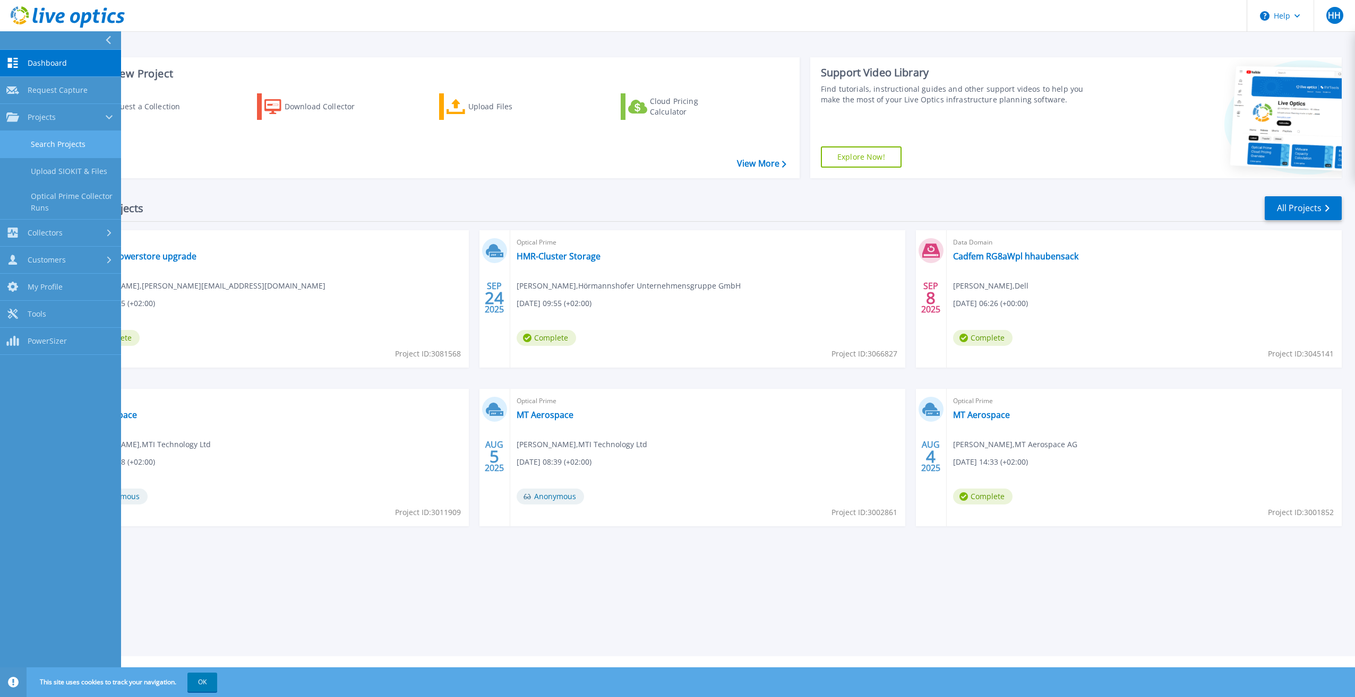
click at [51, 147] on link "Search Projects" at bounding box center [60, 144] width 121 height 27
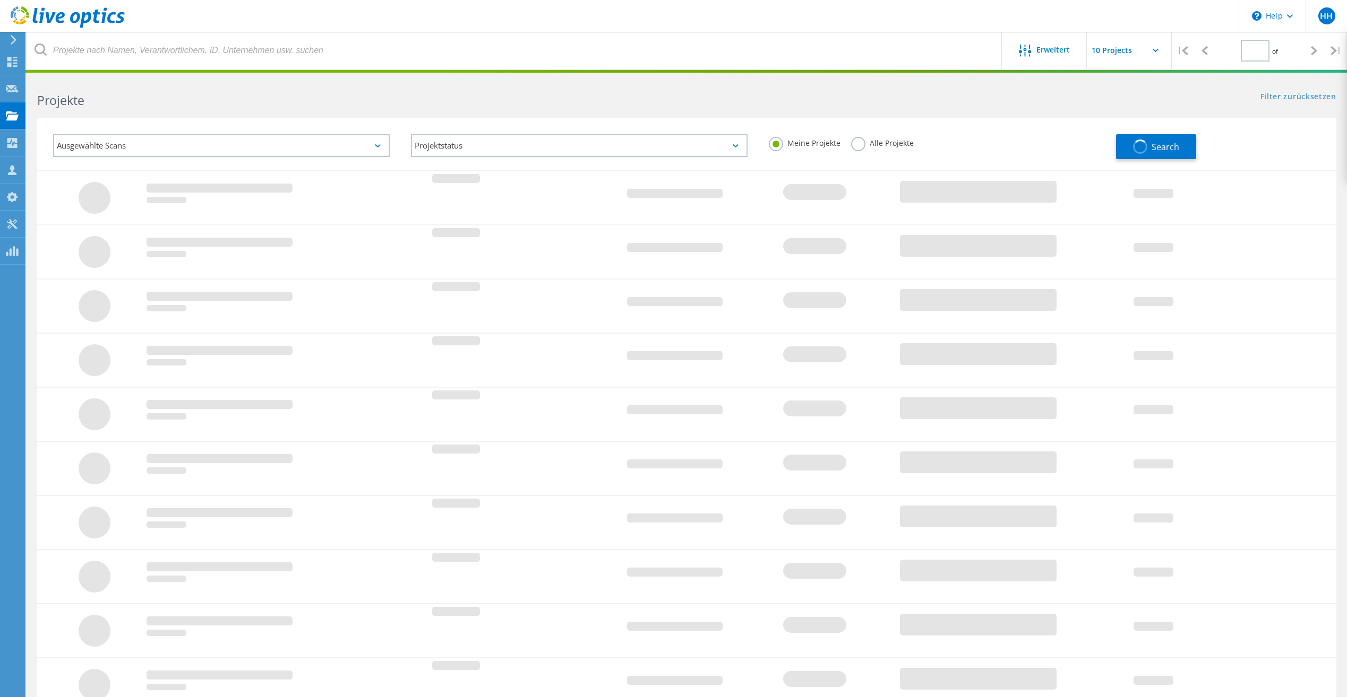
type input "1"
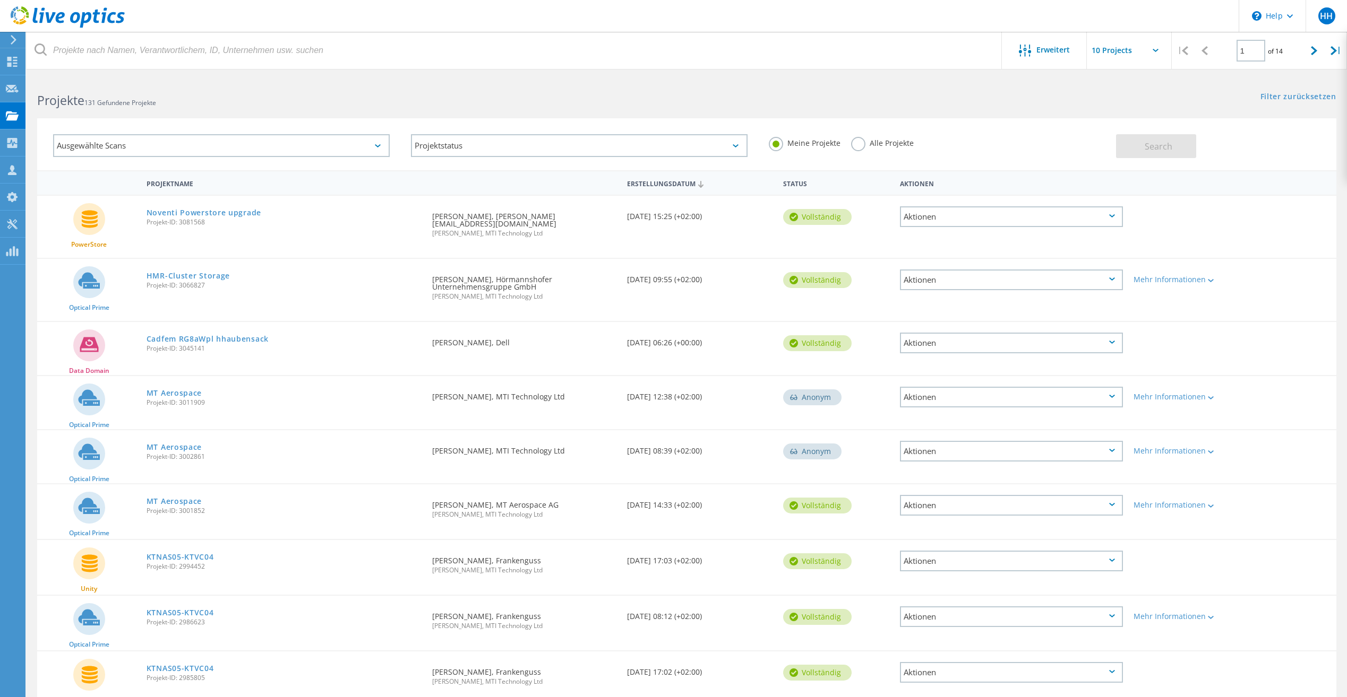
click at [177, 147] on div "Ausgewählte Scans" at bounding box center [221, 145] width 337 height 23
click at [86, 259] on label "PowerStore" at bounding box center [230, 259] width 305 height 13
click at [0, 0] on input "PowerStore" at bounding box center [0, 0] width 0 height 0
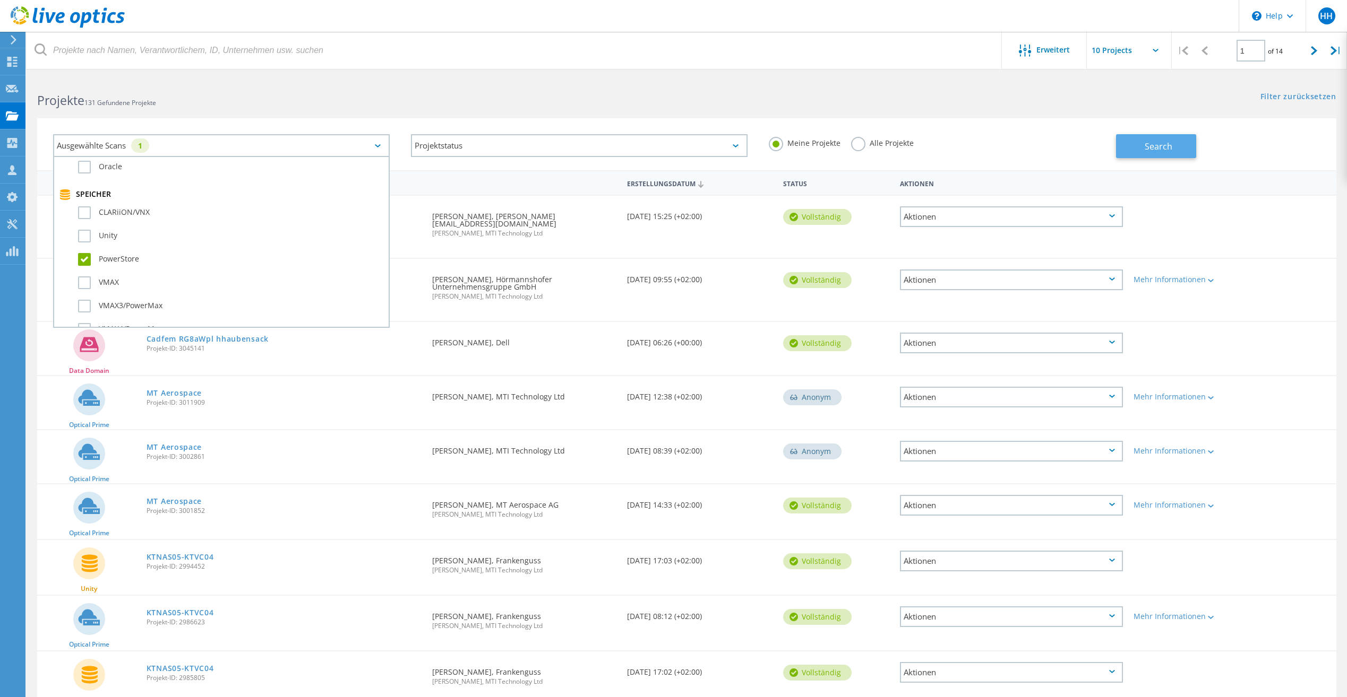
click at [1143, 147] on button "Search" at bounding box center [1156, 146] width 80 height 24
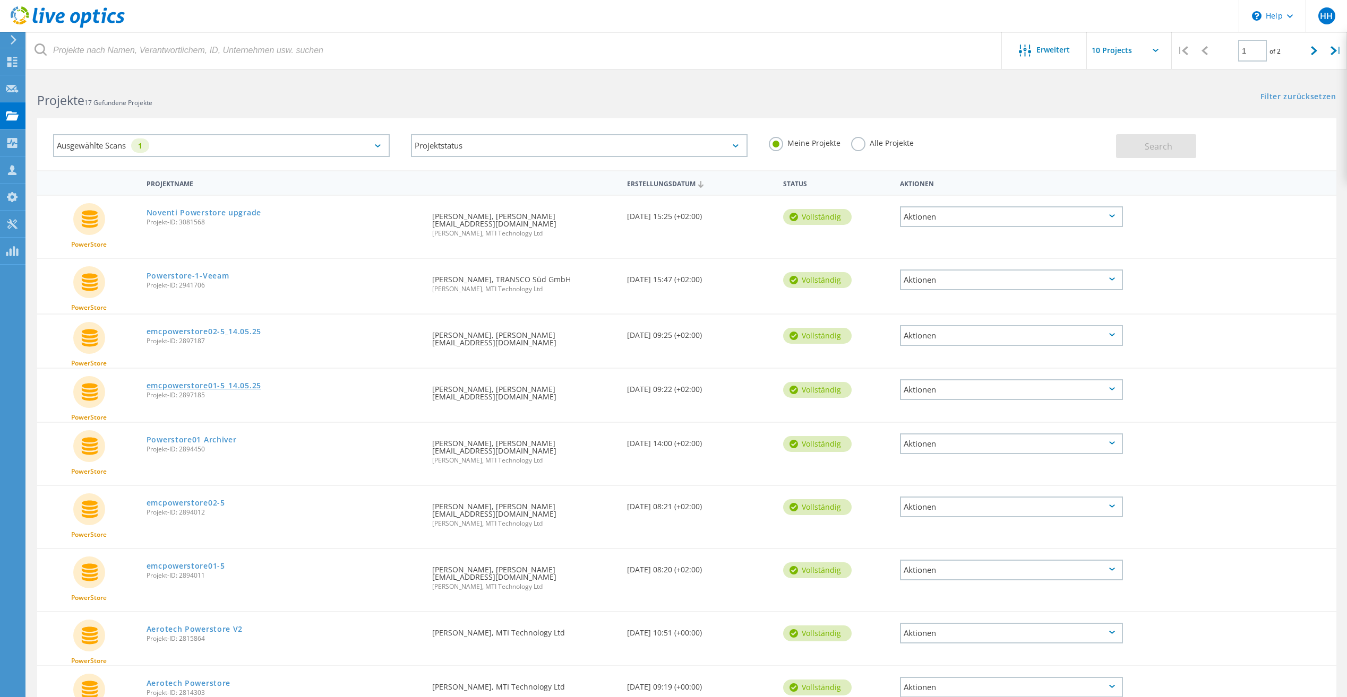
click at [216, 382] on link "emcpowerstore01-5_14.05.25" at bounding box center [204, 385] width 115 height 7
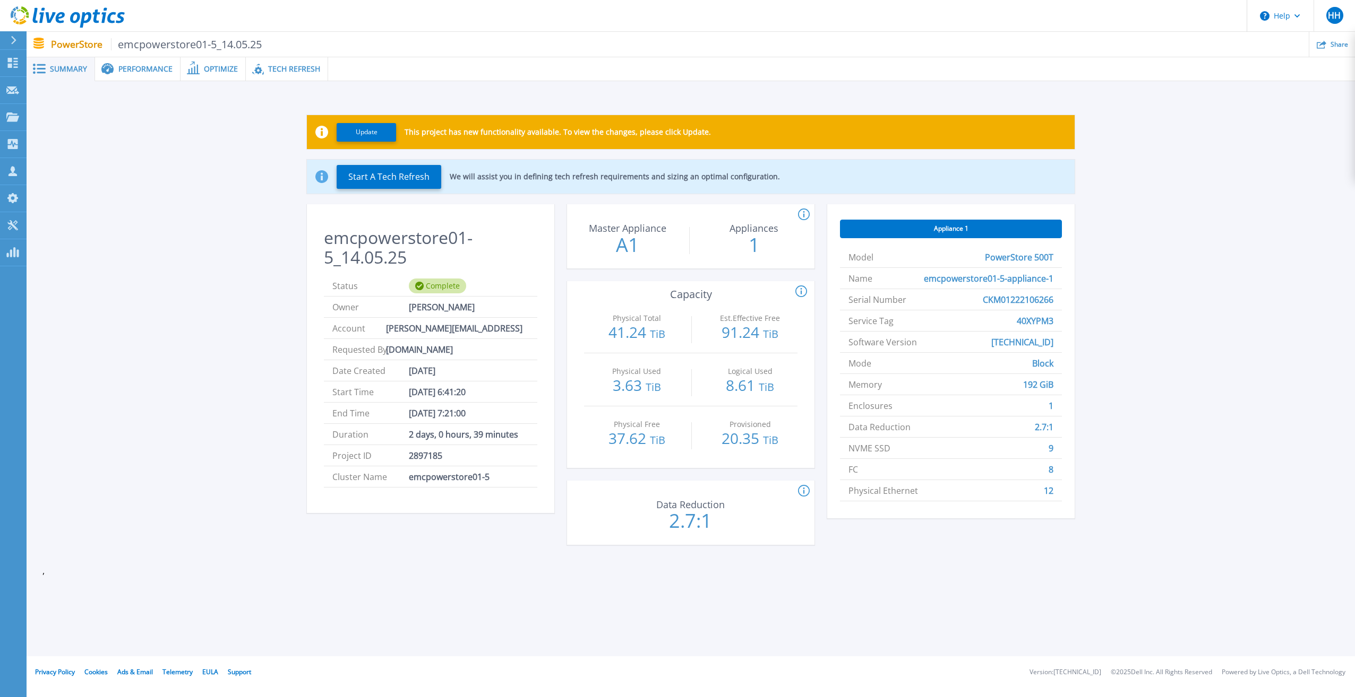
click at [136, 72] on span "Performance" at bounding box center [145, 68] width 54 height 7
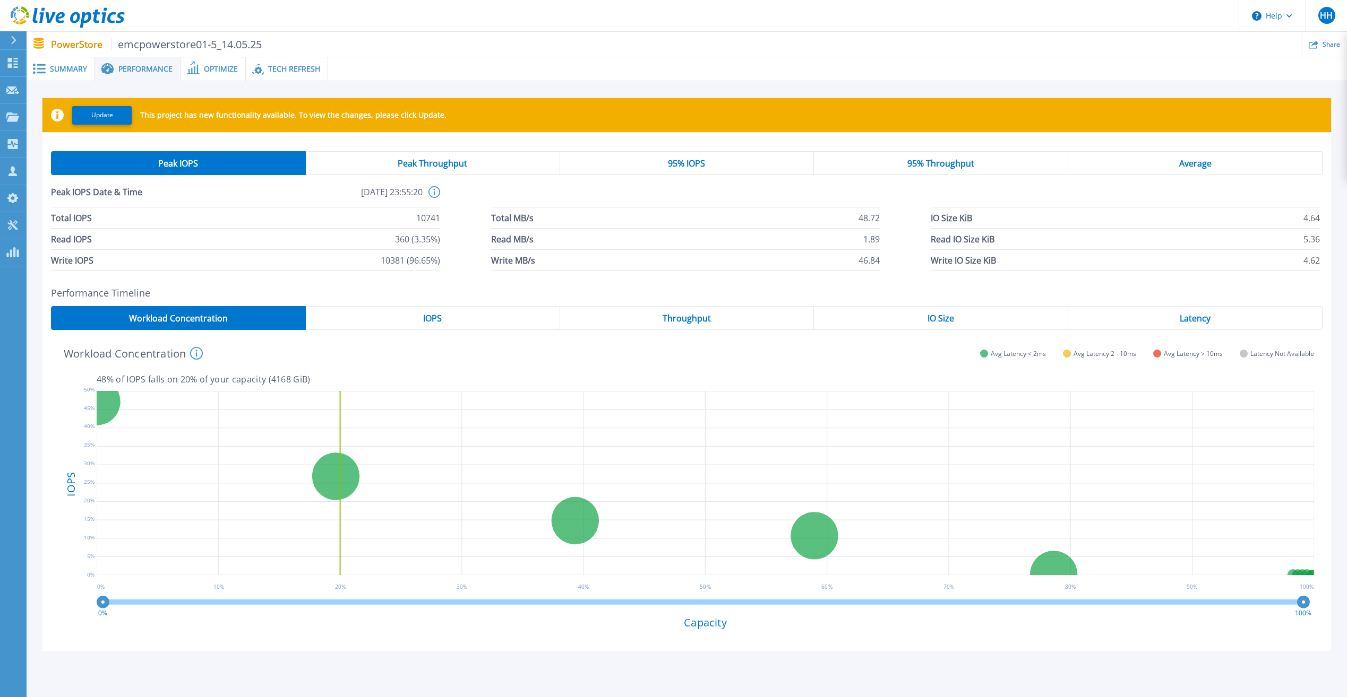
click at [426, 316] on span "IOPS" at bounding box center [432, 318] width 19 height 8
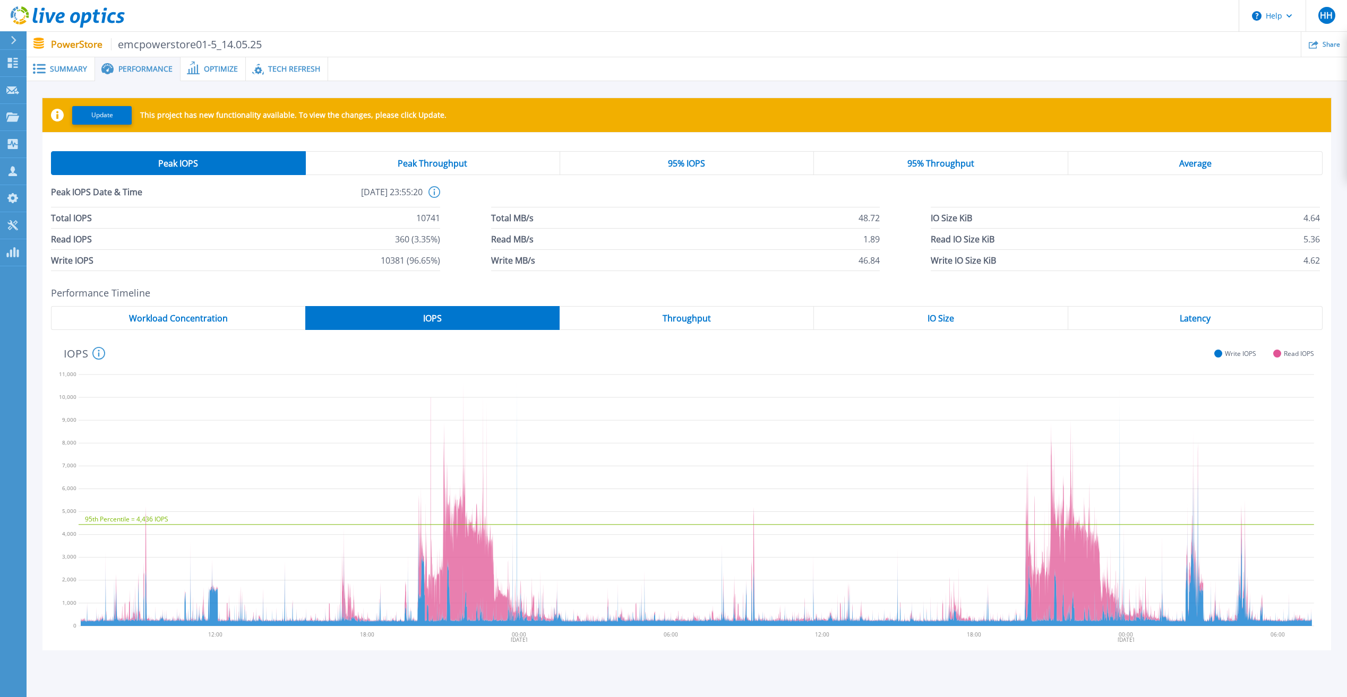
click at [575, 306] on div "Throughput" at bounding box center [686, 318] width 254 height 24
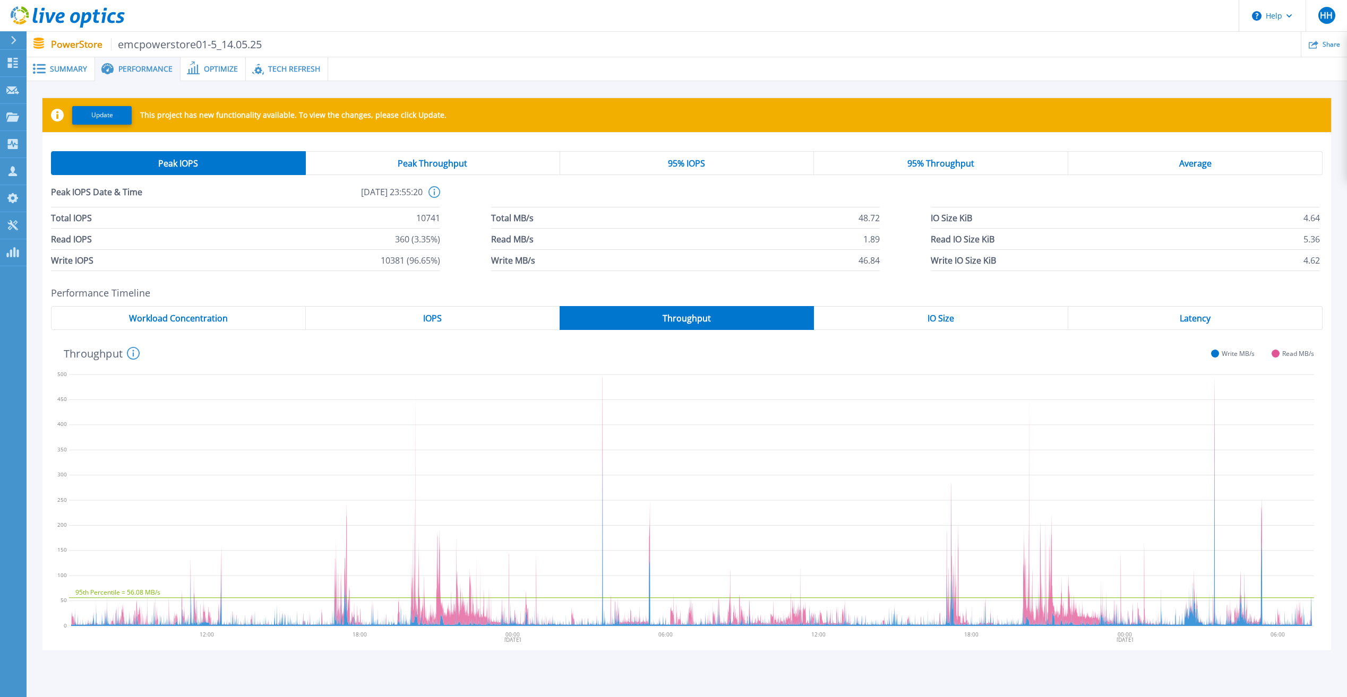
click at [924, 314] on div "IO Size" at bounding box center [941, 318] width 254 height 24
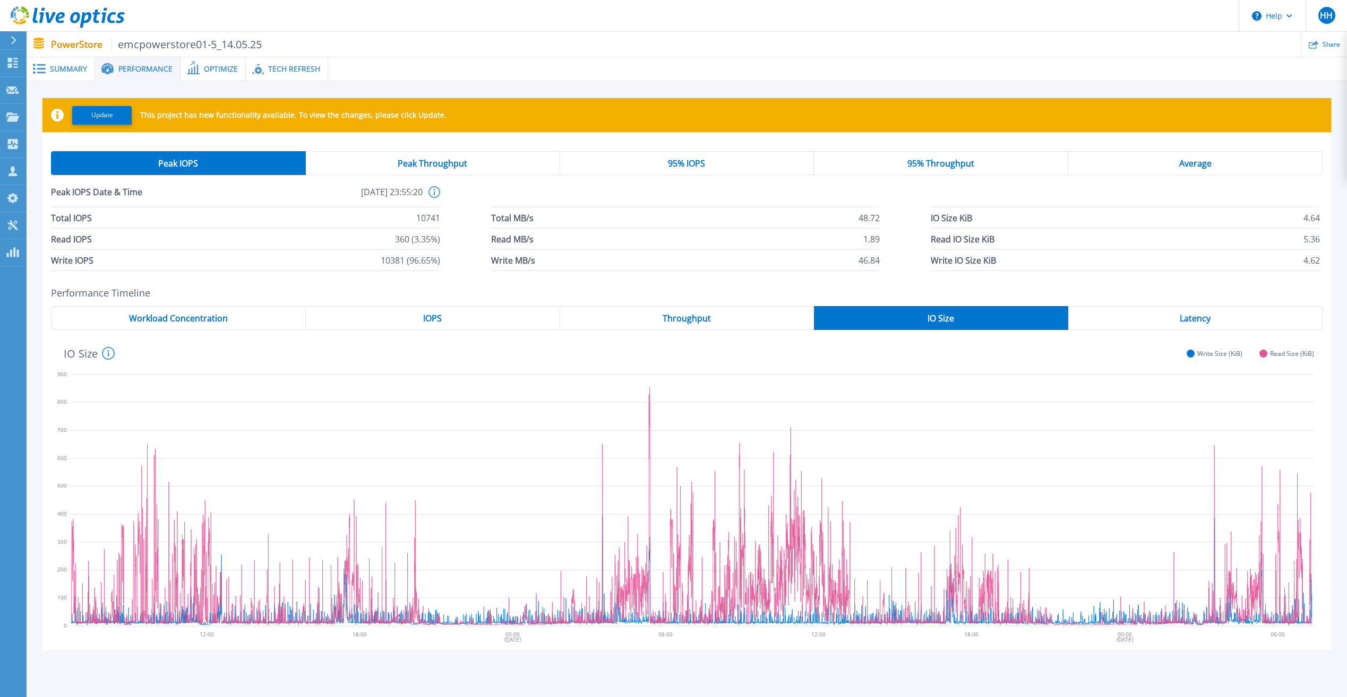
click at [1207, 316] on span "Latency" at bounding box center [1194, 318] width 31 height 8
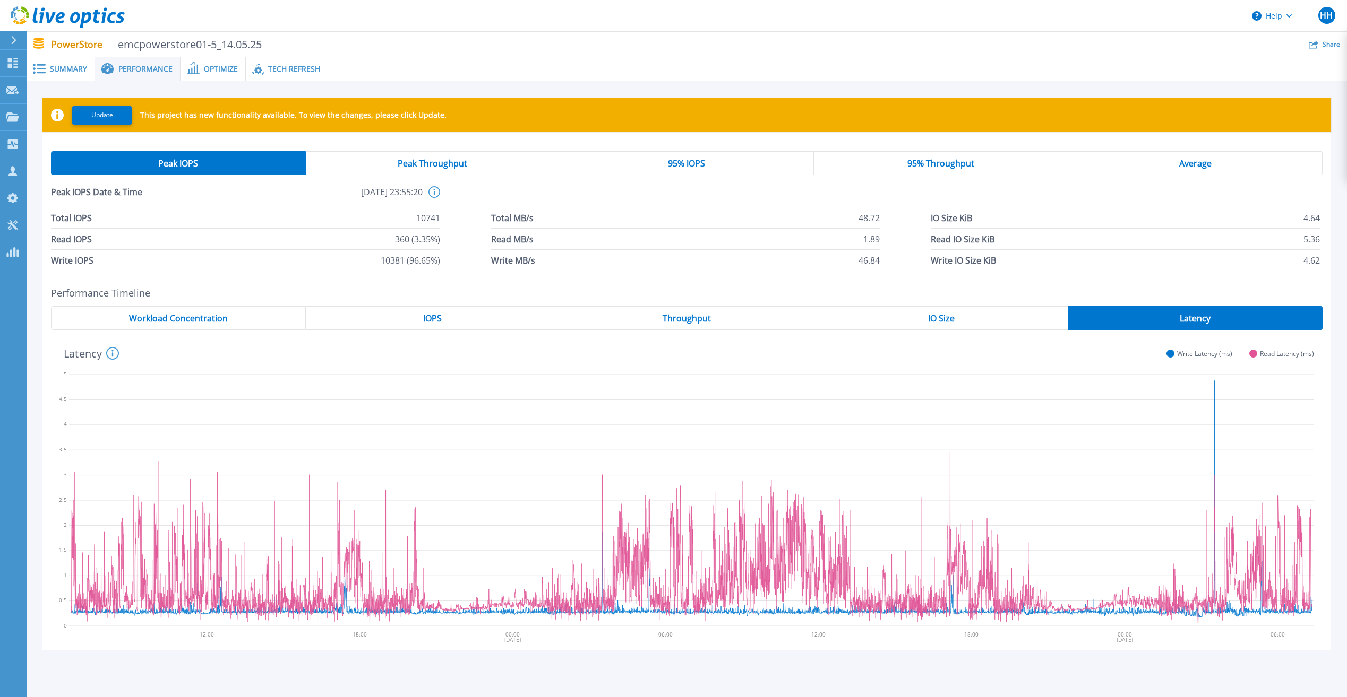
click at [135, 319] on span "Workload Concentration" at bounding box center [178, 318] width 99 height 8
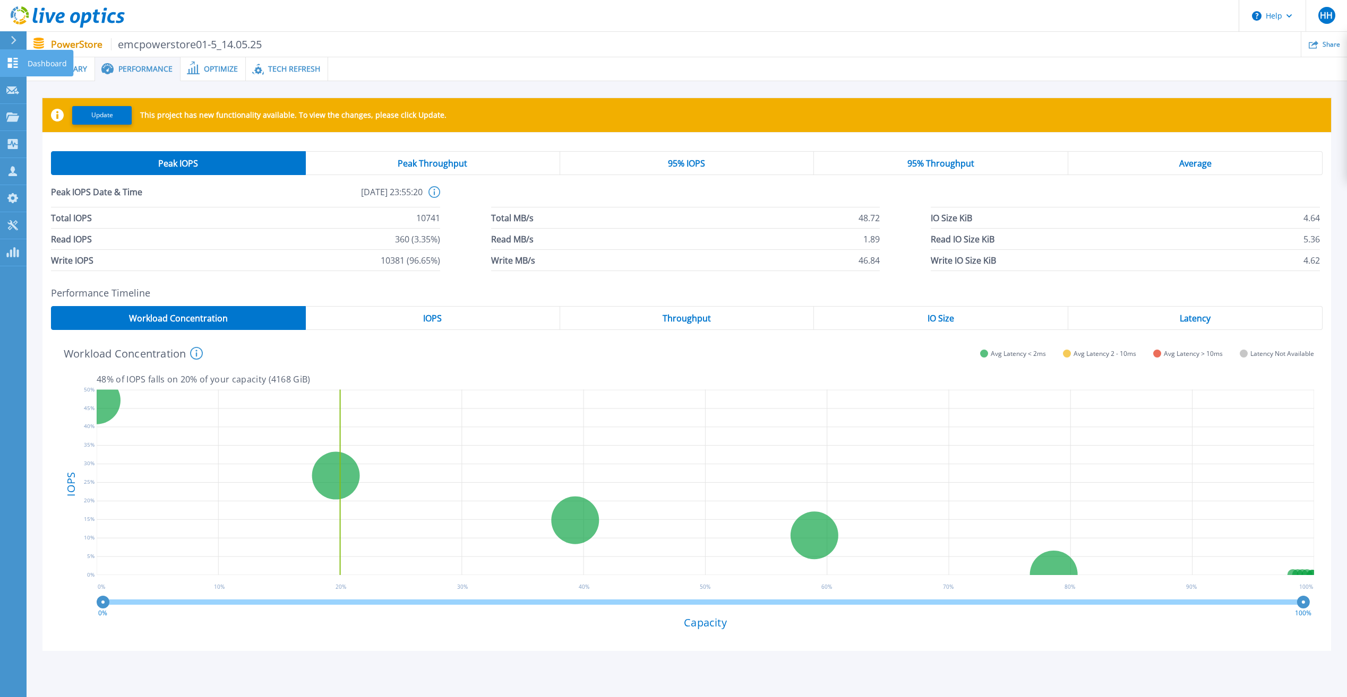
click at [13, 67] on icon at bounding box center [12, 63] width 13 height 10
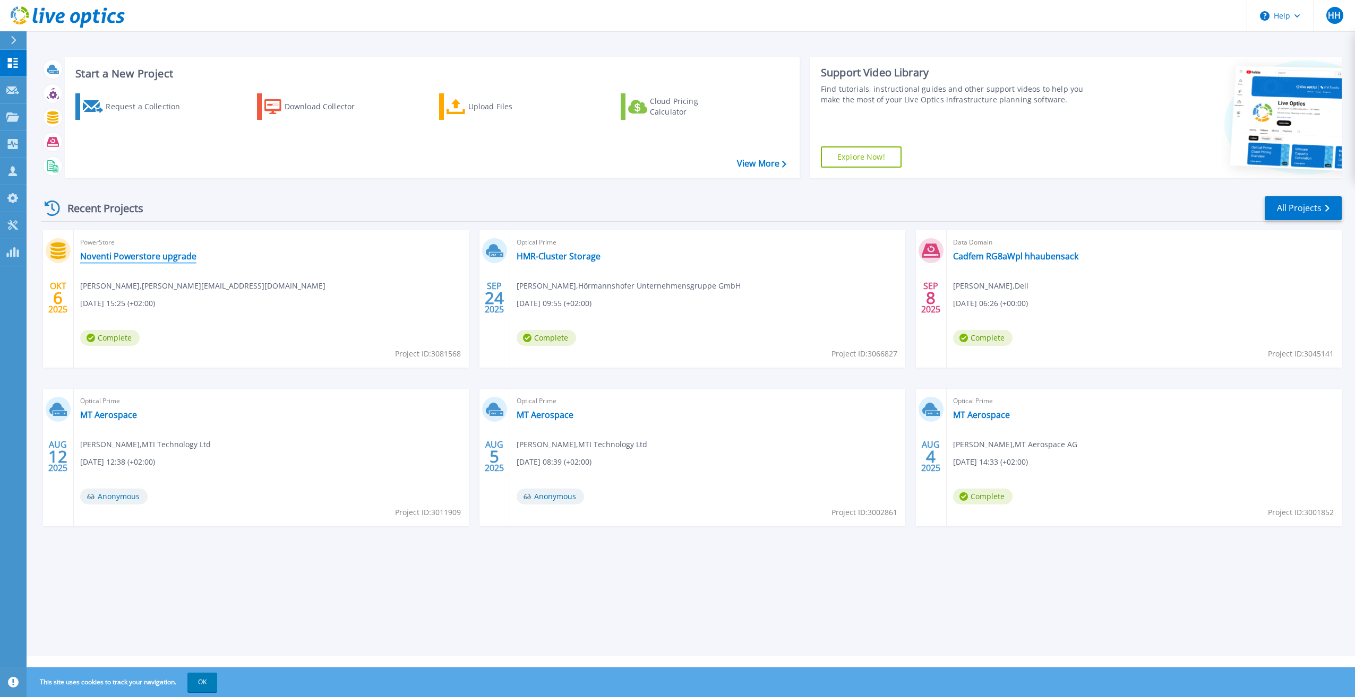
click at [141, 251] on link "Noventi Powerstore upgrade" at bounding box center [138, 256] width 116 height 11
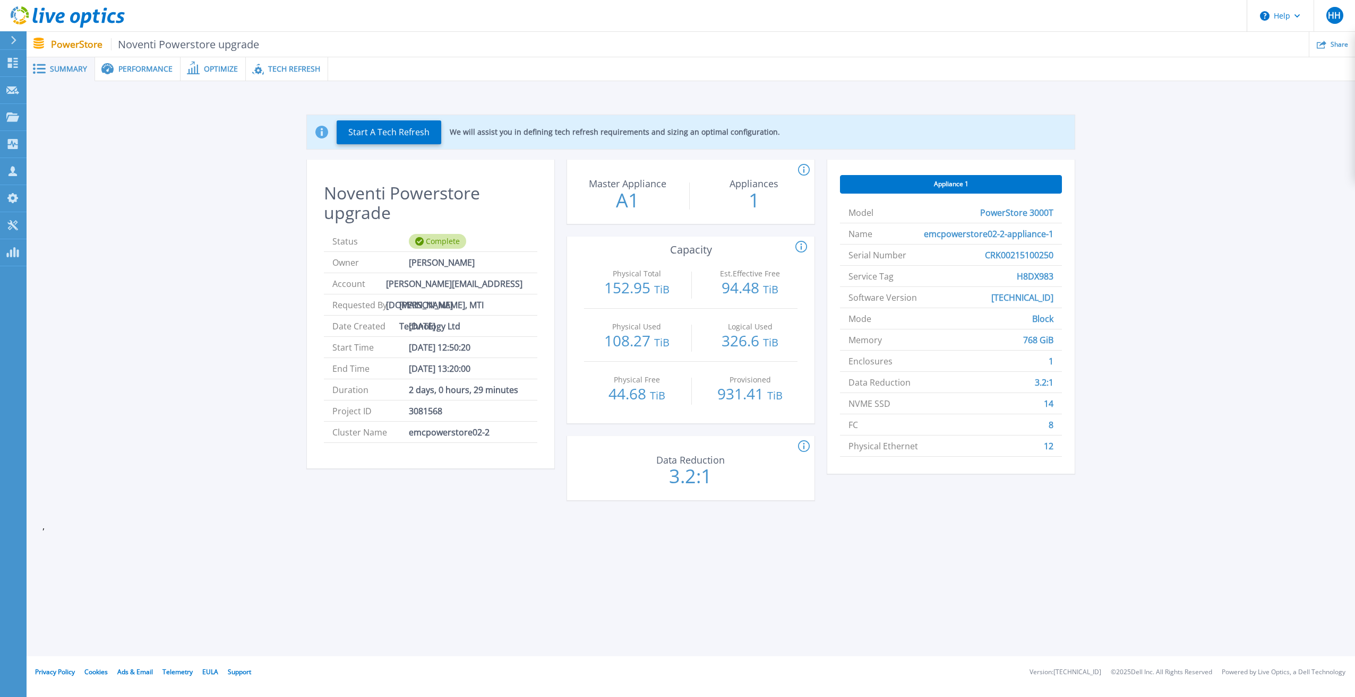
click at [133, 66] on span "Performance" at bounding box center [145, 68] width 54 height 7
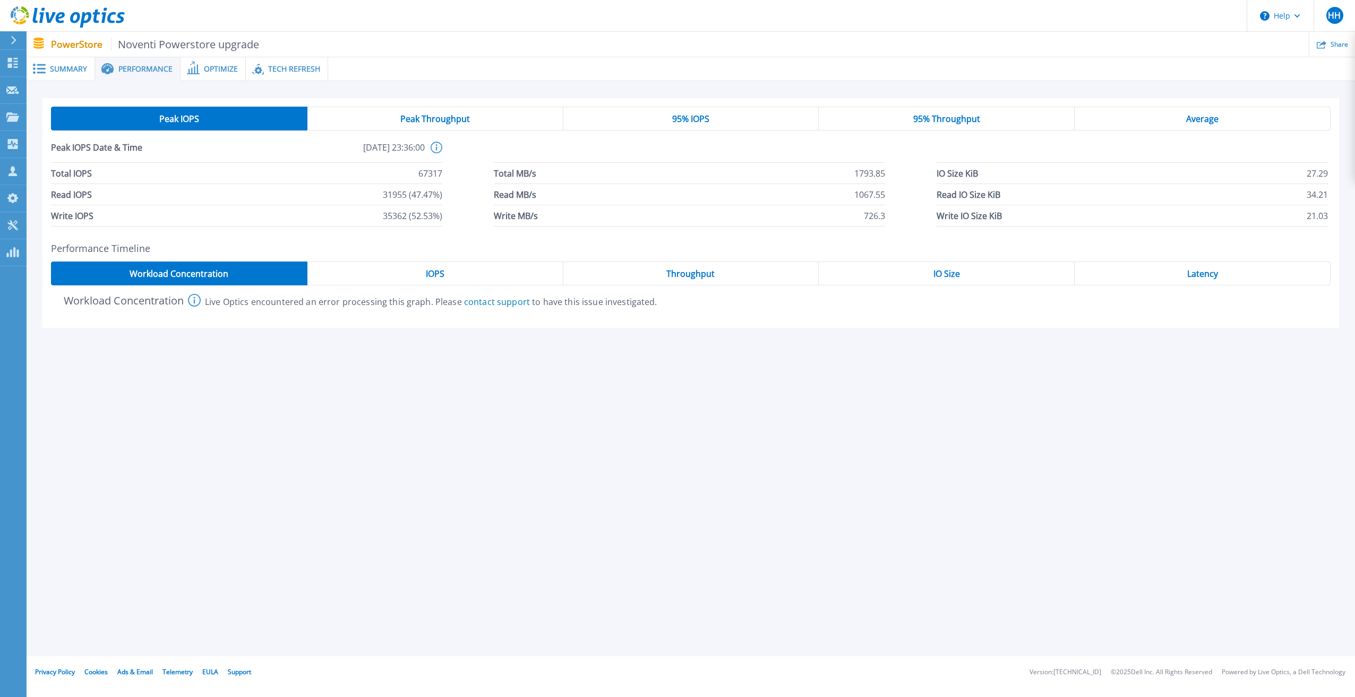
click at [437, 125] on div "Peak Throughput" at bounding box center [435, 119] width 256 height 24
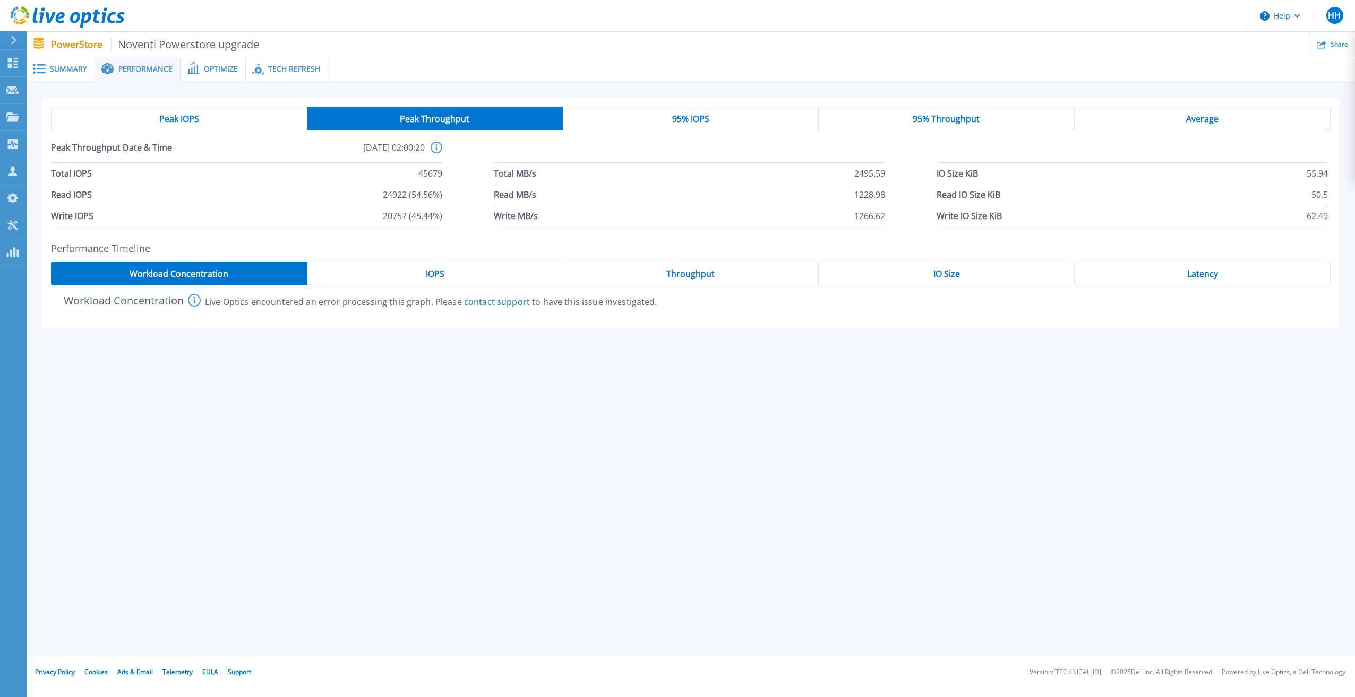
click at [643, 119] on div "95% IOPS" at bounding box center [691, 119] width 256 height 24
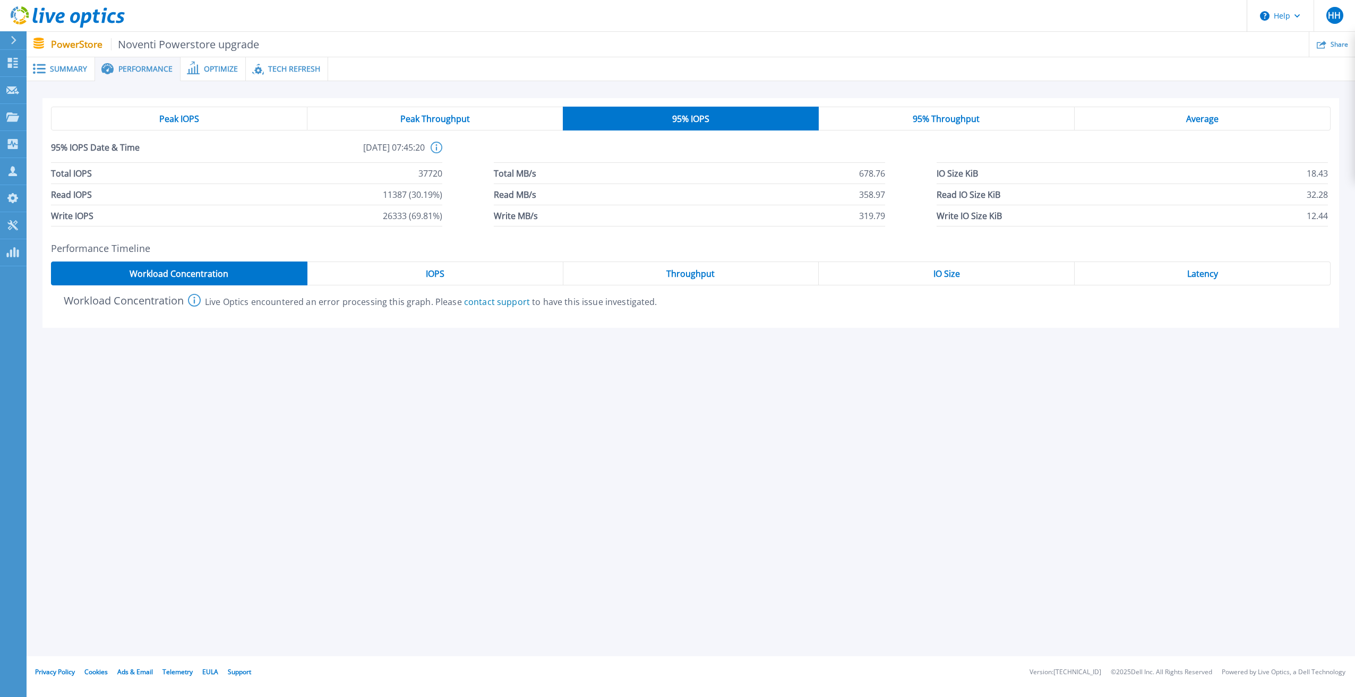
click at [970, 116] on span "95% Throughput" at bounding box center [945, 119] width 67 height 8
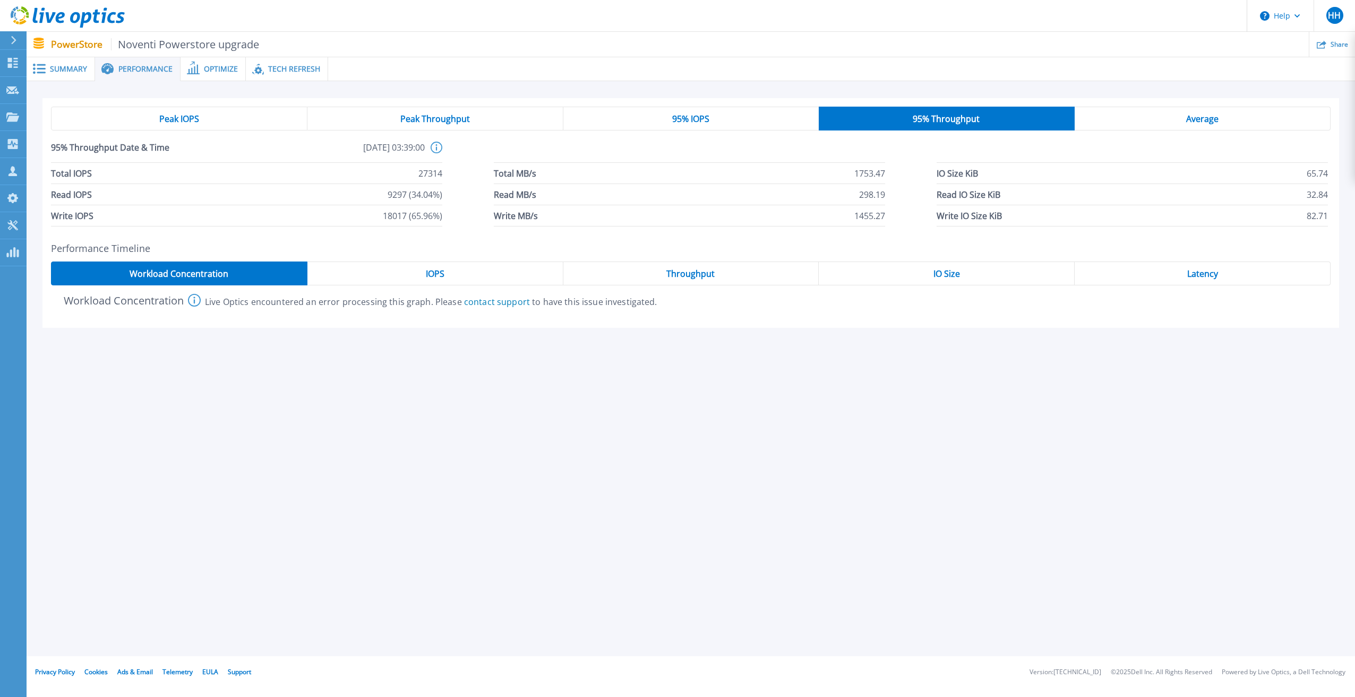
click at [1180, 115] on div "Average" at bounding box center [1202, 119] width 256 height 24
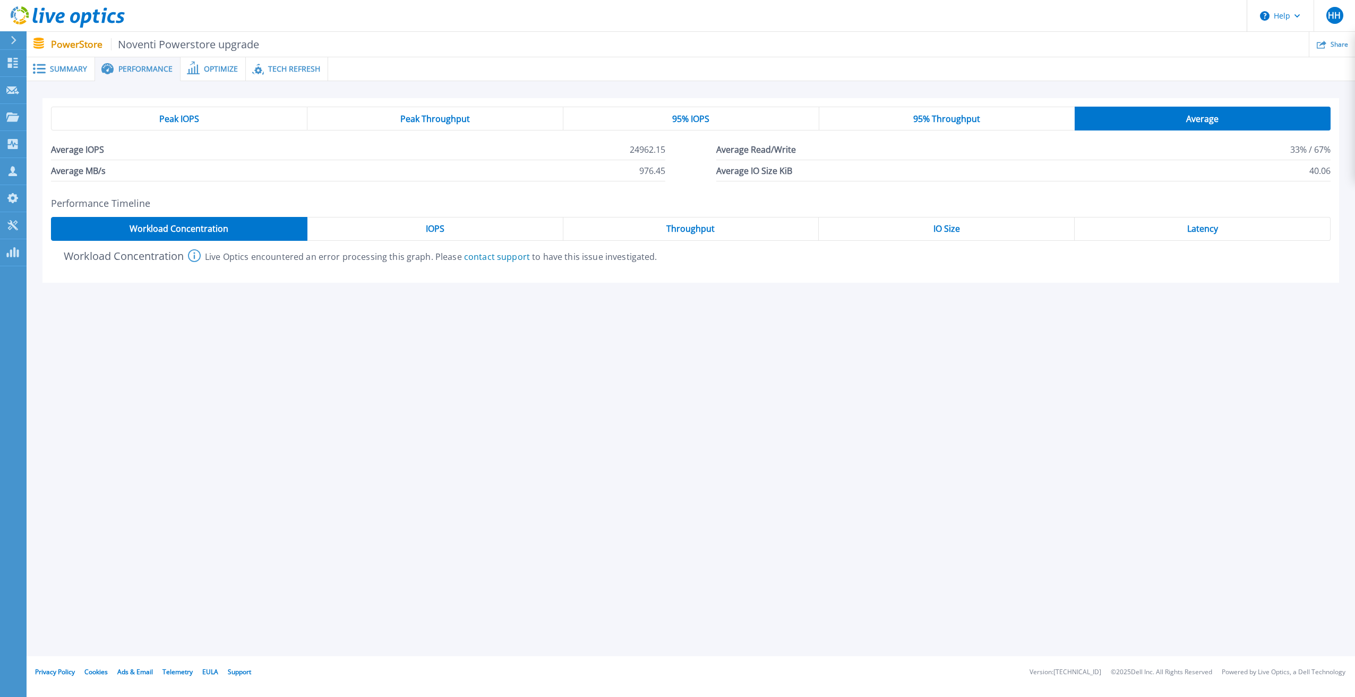
click at [417, 225] on div "IOPS" at bounding box center [435, 229] width 256 height 24
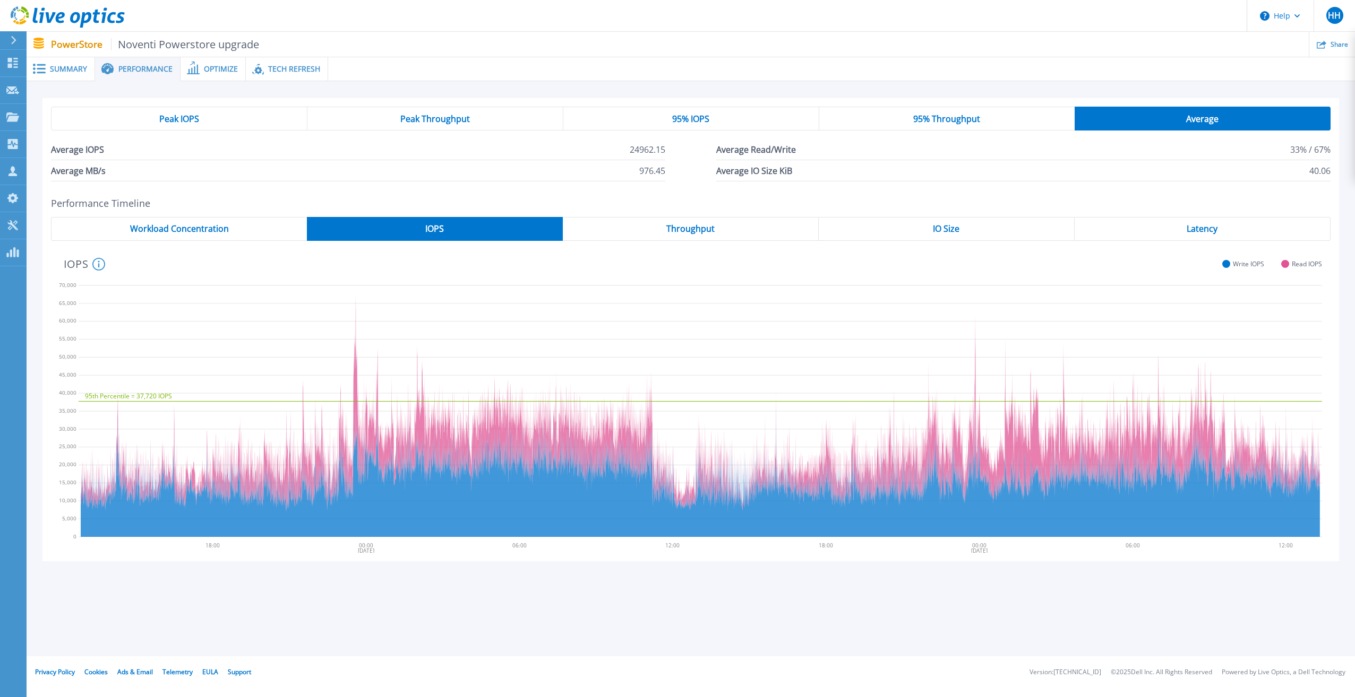
click at [709, 225] on span "Throughput" at bounding box center [690, 229] width 48 height 8
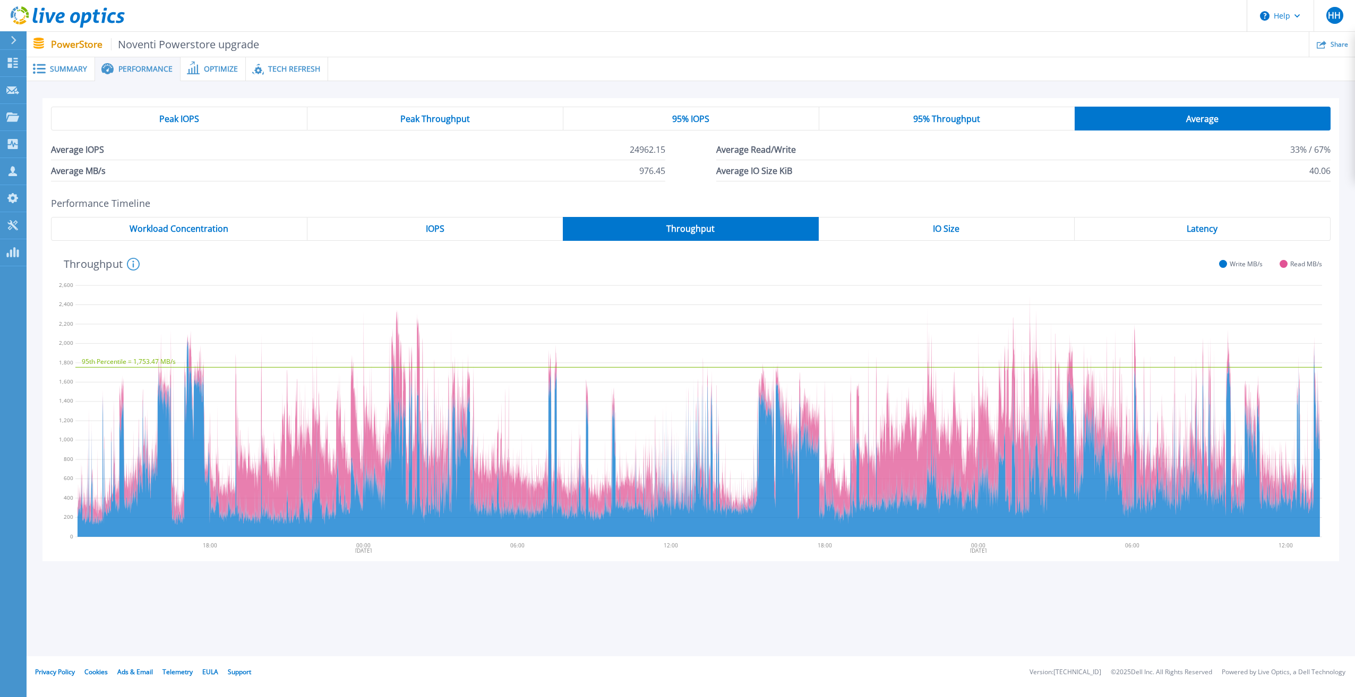
click at [913, 235] on div "IO Size" at bounding box center [947, 229] width 256 height 24
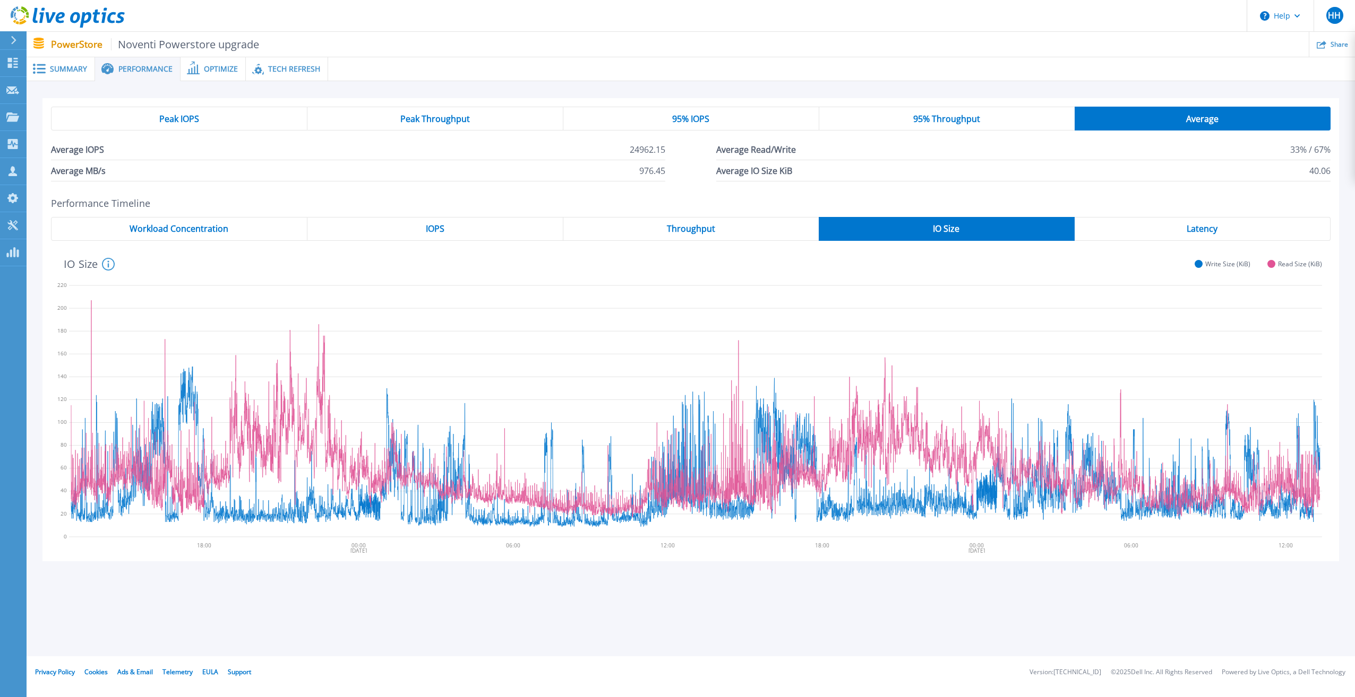
click at [1168, 228] on div "Latency" at bounding box center [1202, 229] width 256 height 24
